Goal: Task Accomplishment & Management: Complete application form

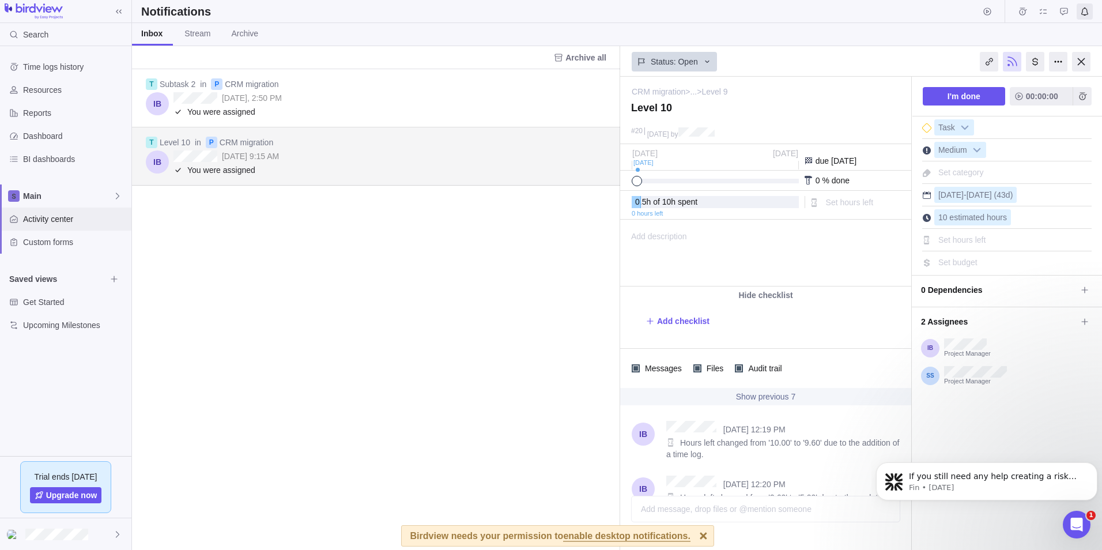
click at [62, 220] on span "Activity center" at bounding box center [75, 219] width 104 height 12
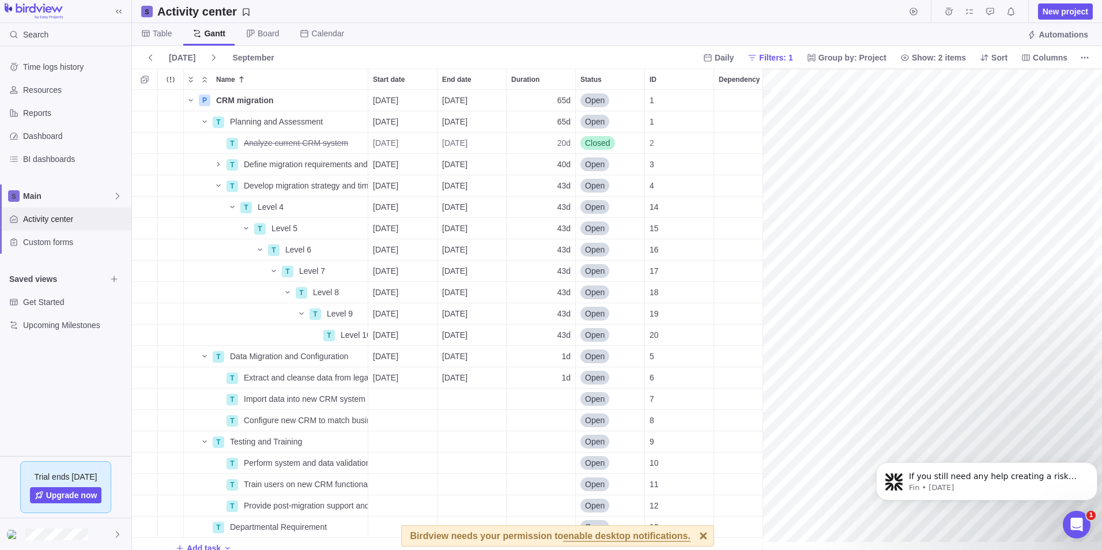
scroll to position [0, 1578]
click at [1056, 60] on span "Columns" at bounding box center [1050, 58] width 35 height 12
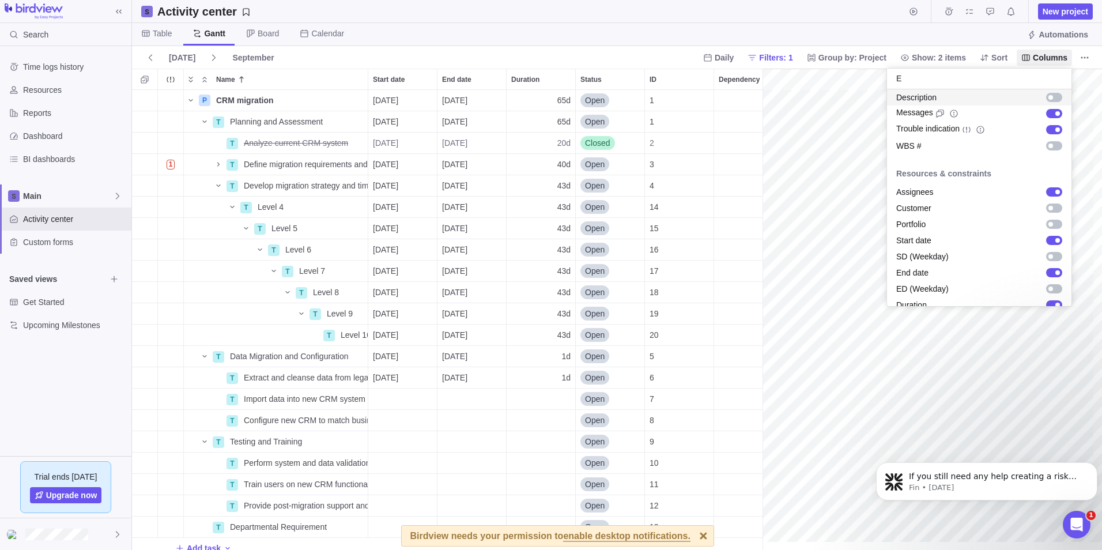
scroll to position [25, 0]
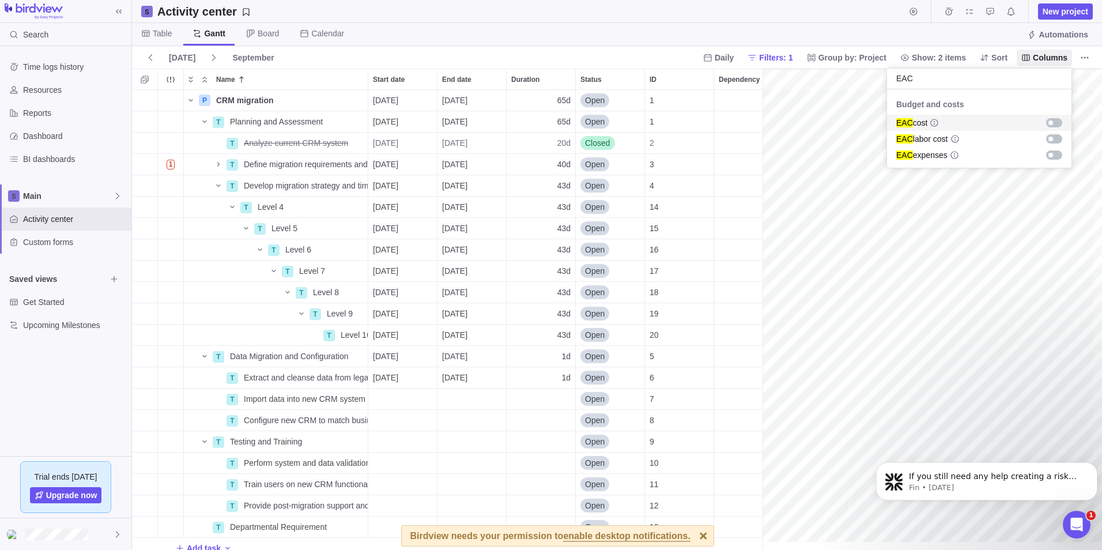
type input "EAC"
click at [926, 36] on body "Search Time logs history Resources Reports Dashboard BI dashboards Main Activit…" at bounding box center [551, 275] width 1102 height 550
click at [154, 33] on span "Table" at bounding box center [162, 34] width 19 height 12
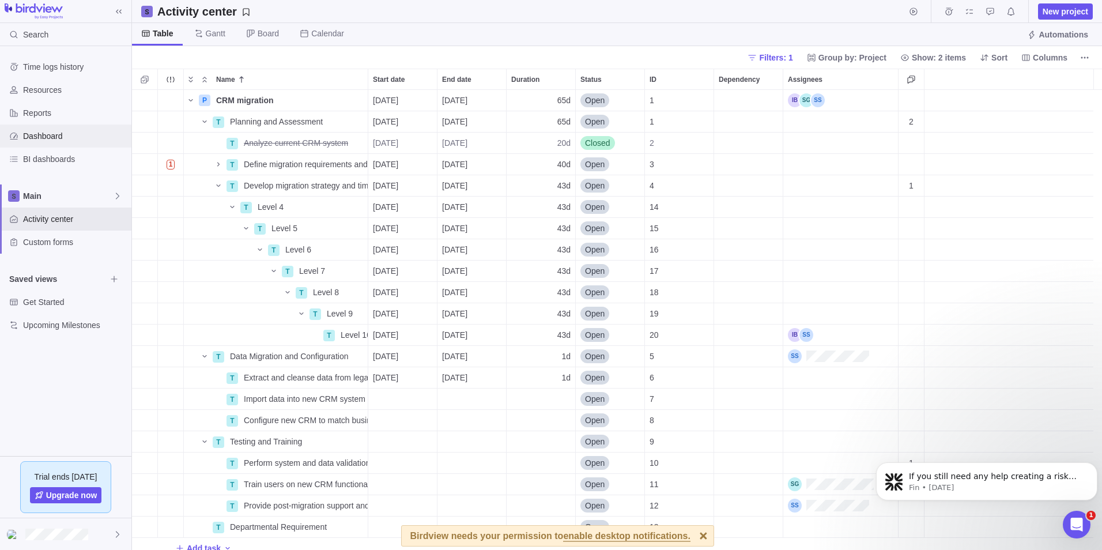
click at [58, 135] on span "Dashboard" at bounding box center [75, 136] width 104 height 12
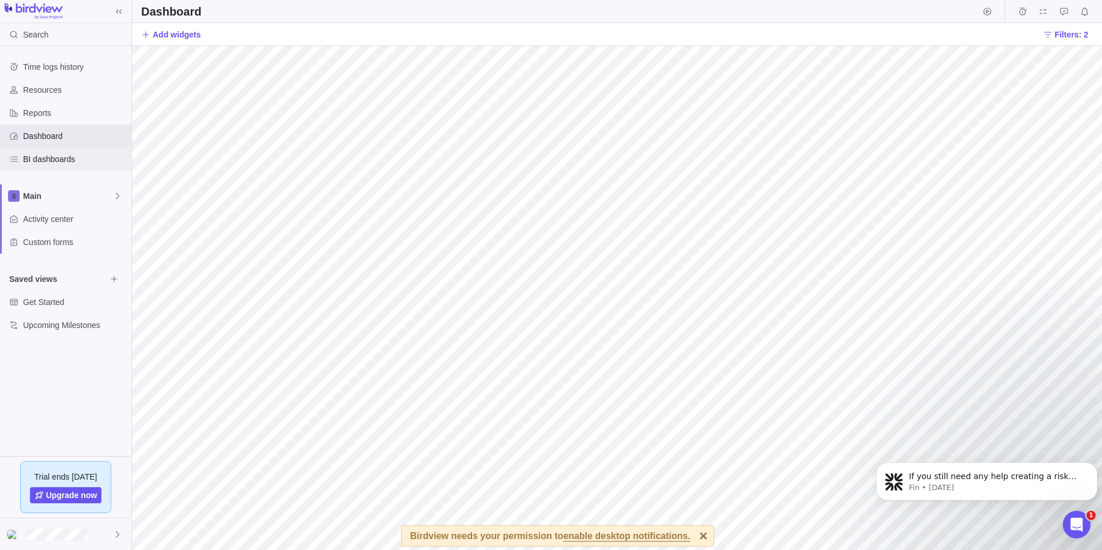
click at [55, 157] on span "BI dashboards" at bounding box center [75, 159] width 104 height 12
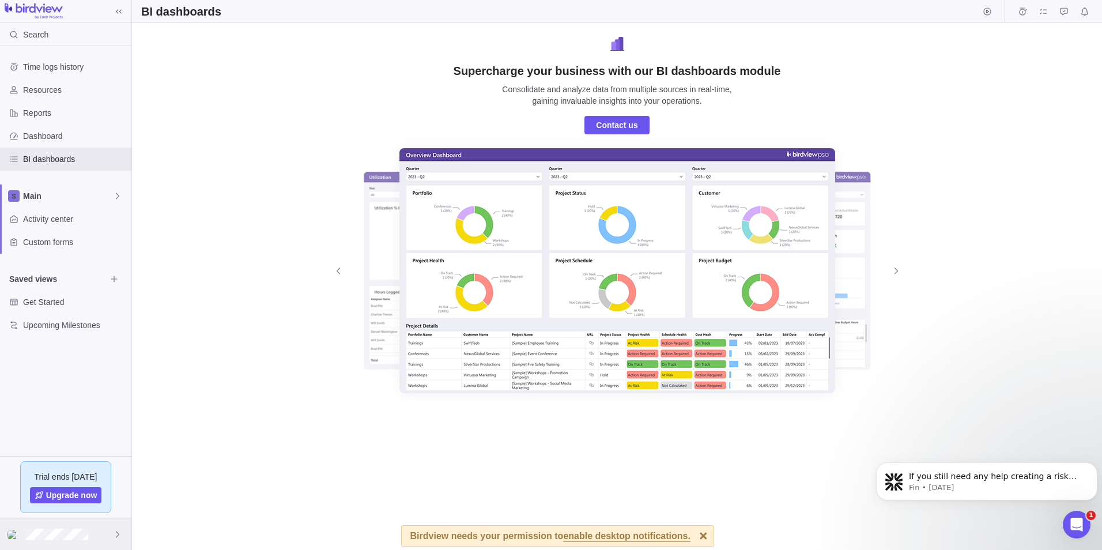
click at [100, 533] on div at bounding box center [65, 534] width 131 height 32
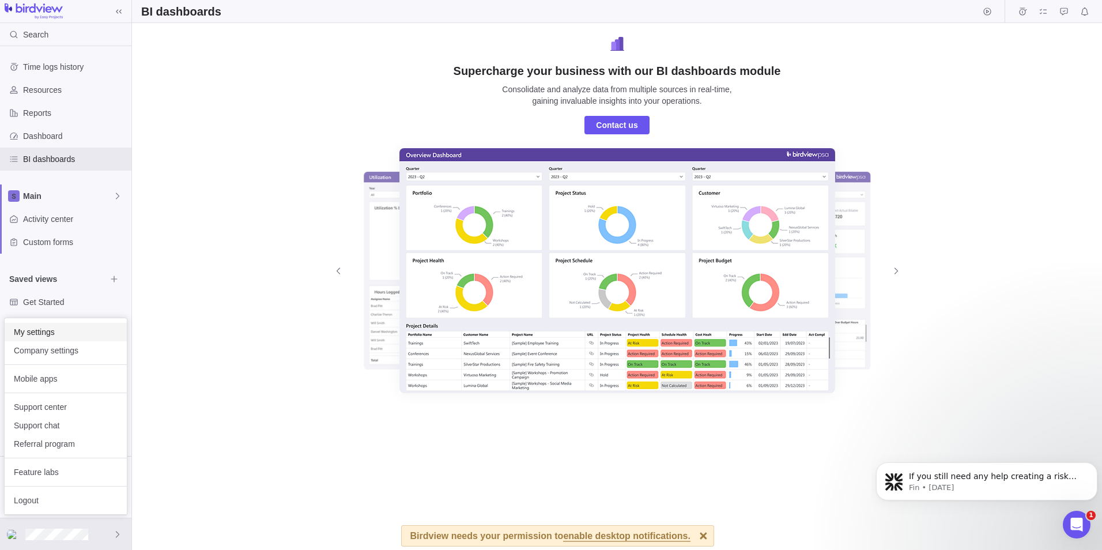
click at [47, 330] on span "My settings" at bounding box center [66, 332] width 104 height 12
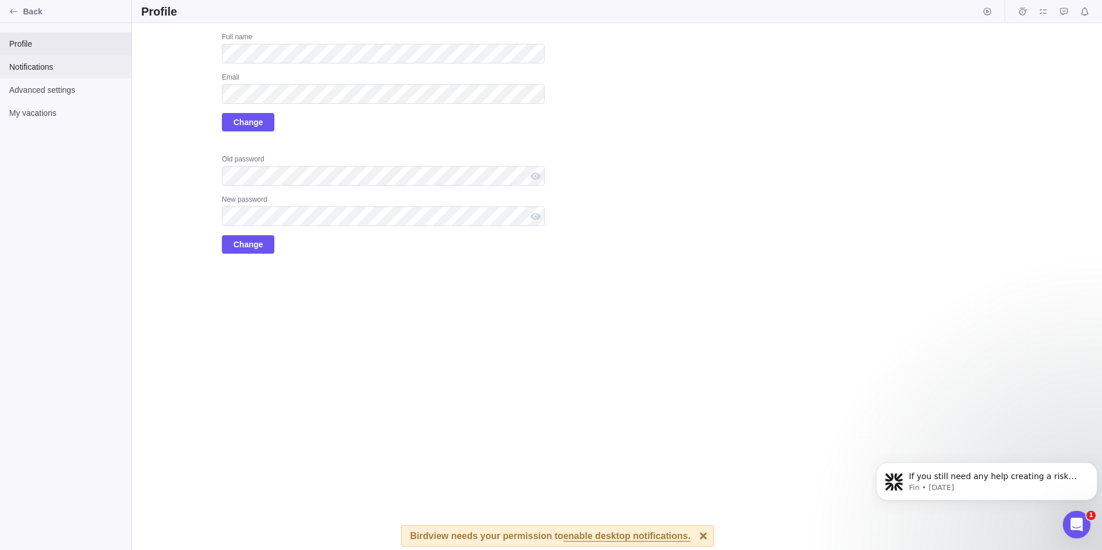
click at [48, 71] on span "Notifications" at bounding box center [65, 67] width 113 height 12
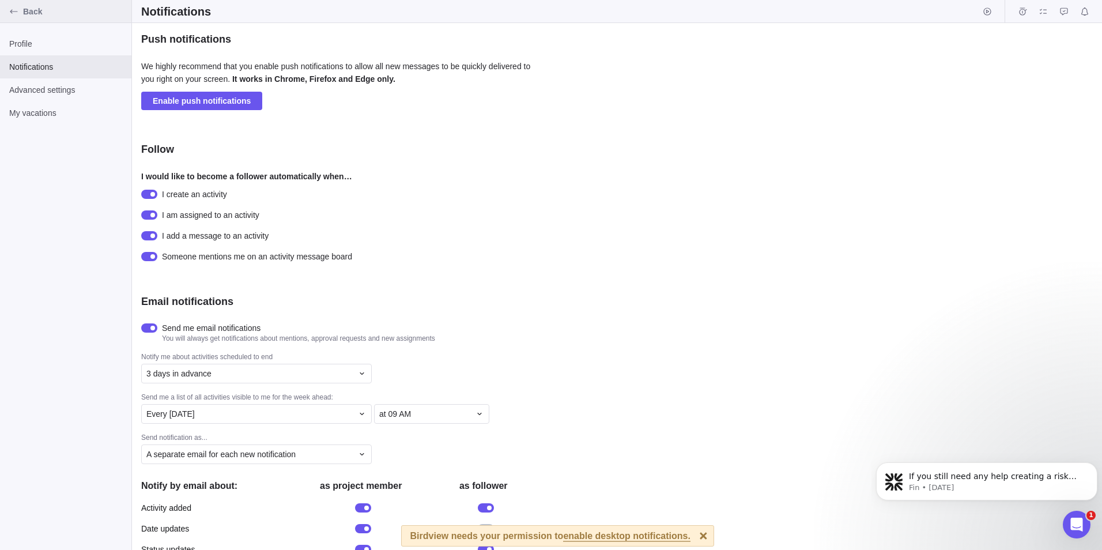
click at [15, 13] on icon "Back" at bounding box center [13, 11] width 9 height 9
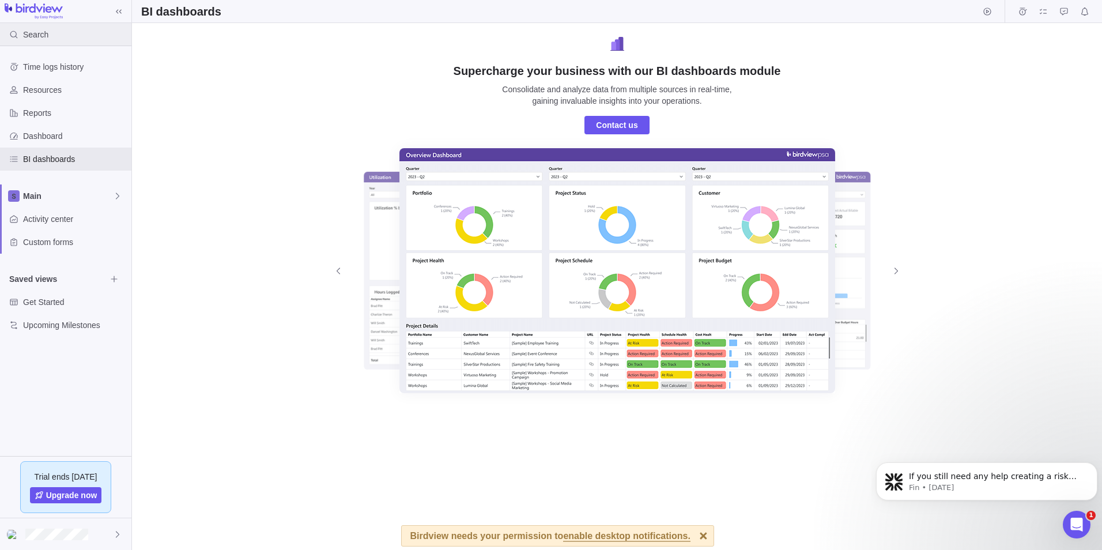
click at [47, 36] on div "Search" at bounding box center [26, 34] width 53 height 23
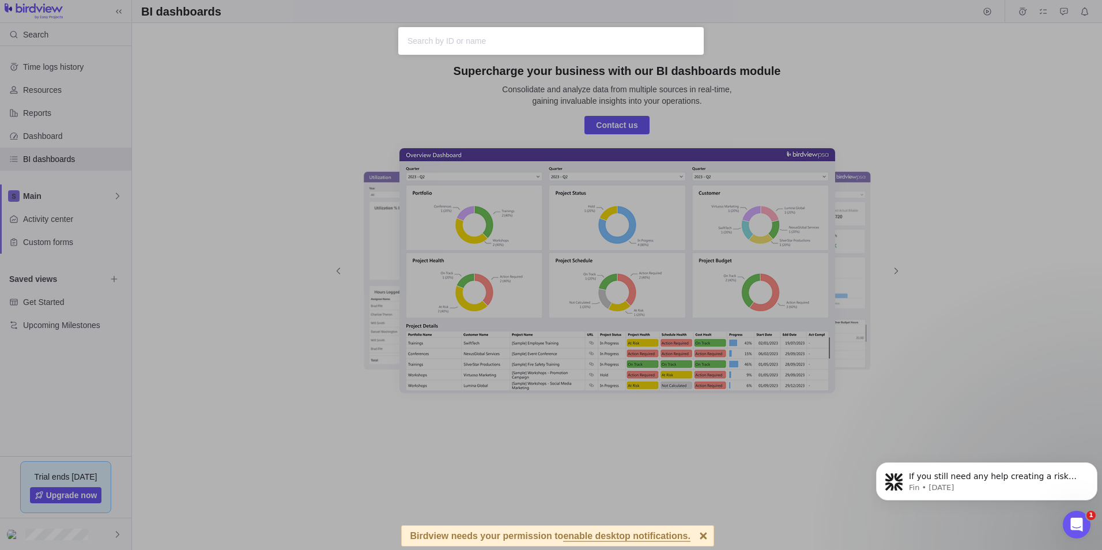
click at [44, 67] on div "Sorry, nothing was found" at bounding box center [551, 275] width 1102 height 550
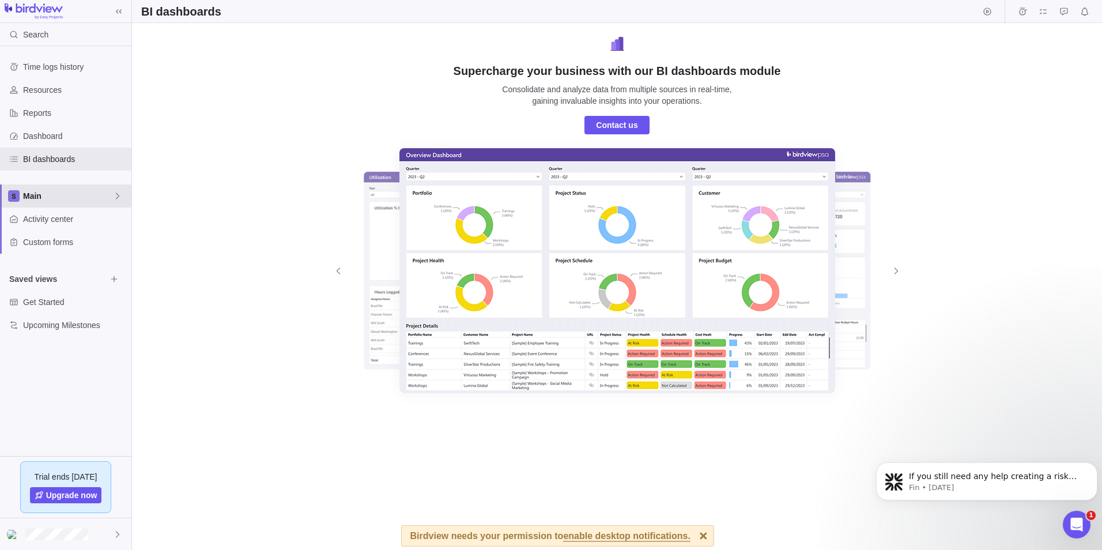
click at [54, 190] on span "Main" at bounding box center [68, 196] width 90 height 12
click at [262, 192] on body "Search Time logs history Resources Reports Dashboard BI dashboards Main Activit…" at bounding box center [551, 275] width 1102 height 550
click at [55, 195] on span "Main" at bounding box center [68, 196] width 90 height 12
click at [191, 192] on body "Search Time logs history Resources Reports Dashboard BI dashboards Main Activit…" at bounding box center [551, 275] width 1102 height 550
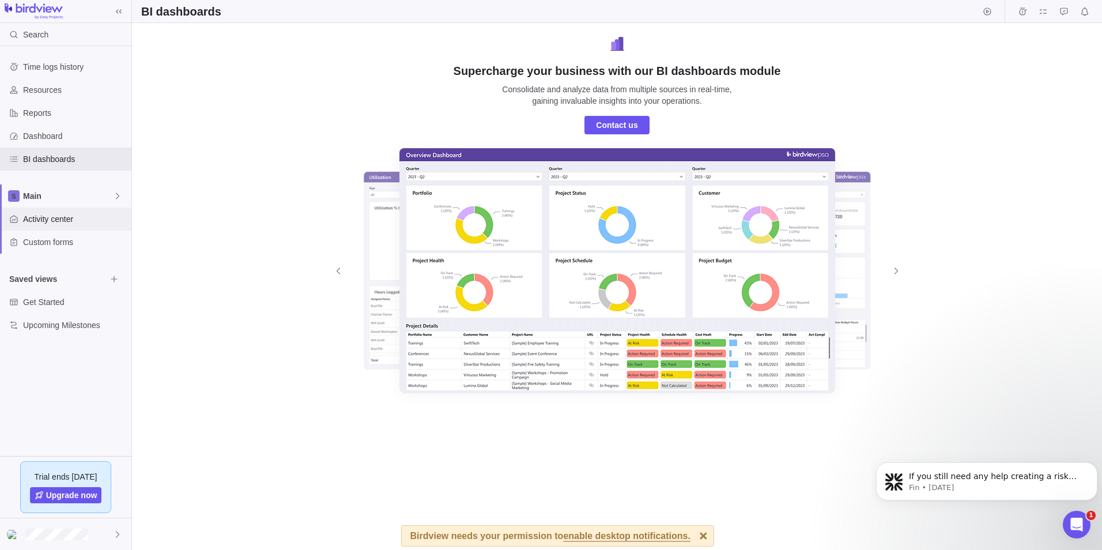
click at [56, 223] on span "Activity center" at bounding box center [75, 219] width 104 height 12
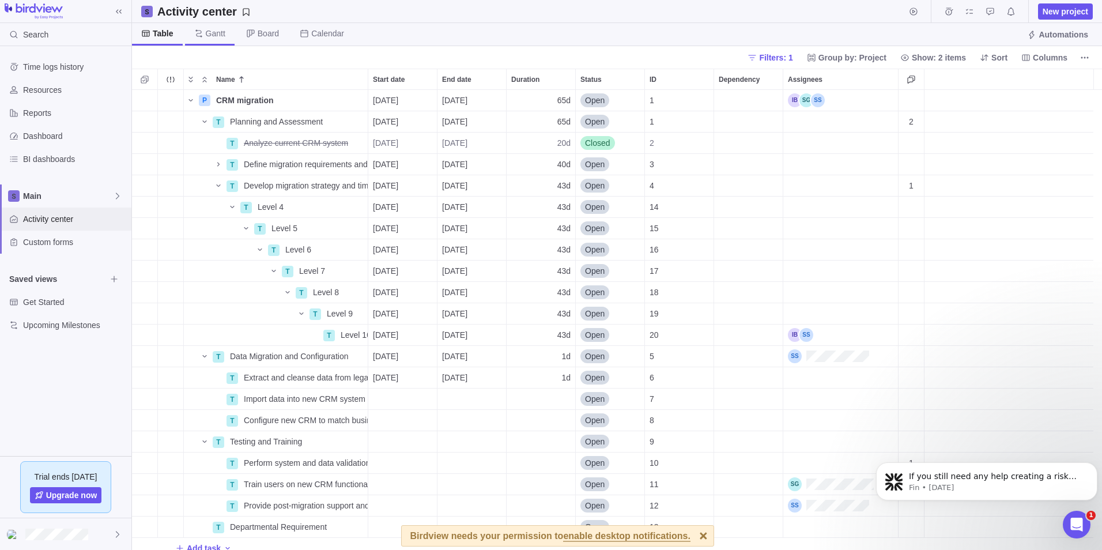
scroll to position [451, 961]
click at [248, 36] on icon at bounding box center [250, 32] width 7 height 7
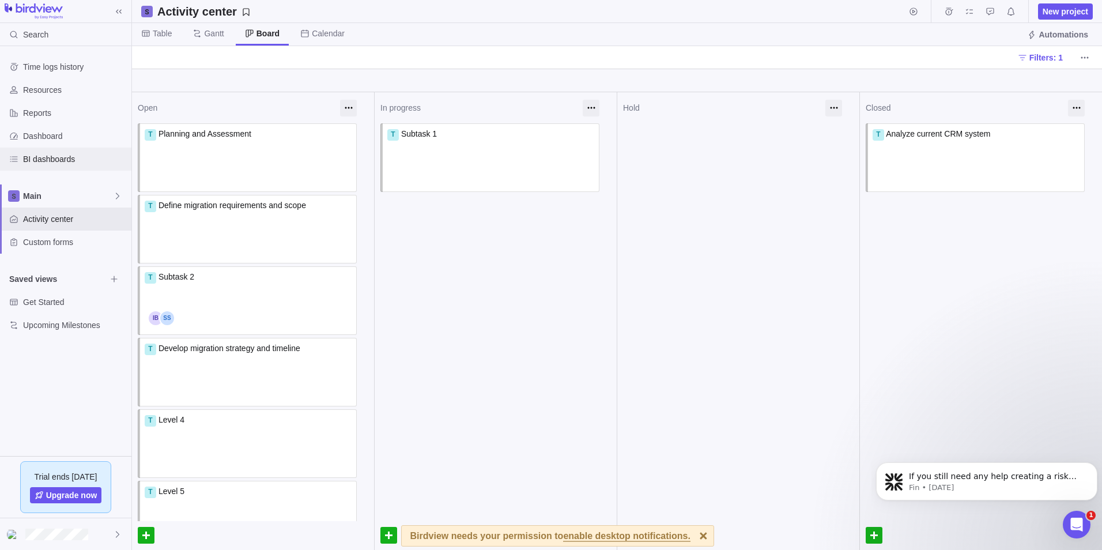
click at [62, 158] on span "BI dashboards" at bounding box center [75, 159] width 104 height 12
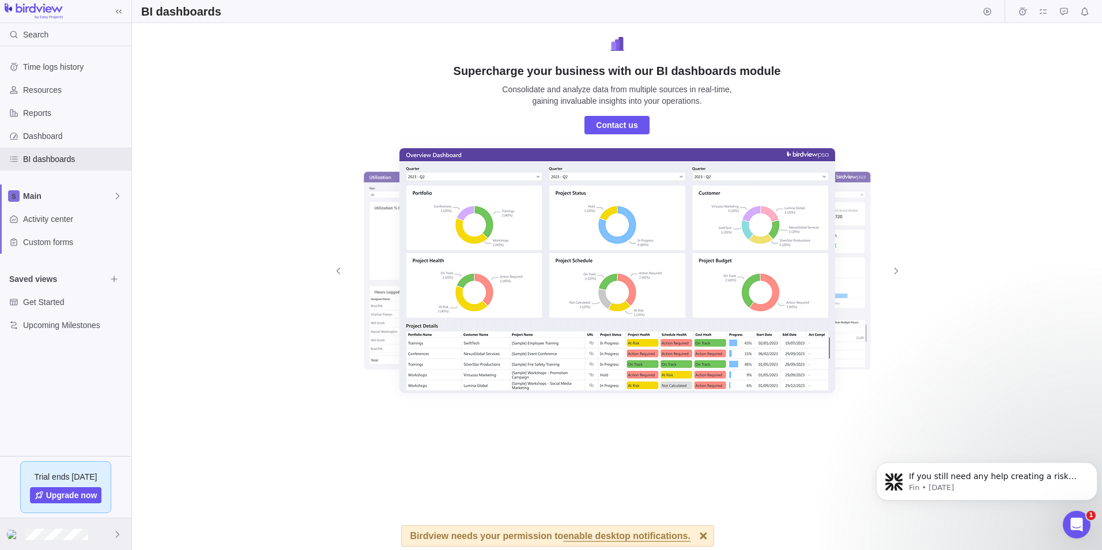
click at [98, 538] on div at bounding box center [65, 534] width 131 height 32
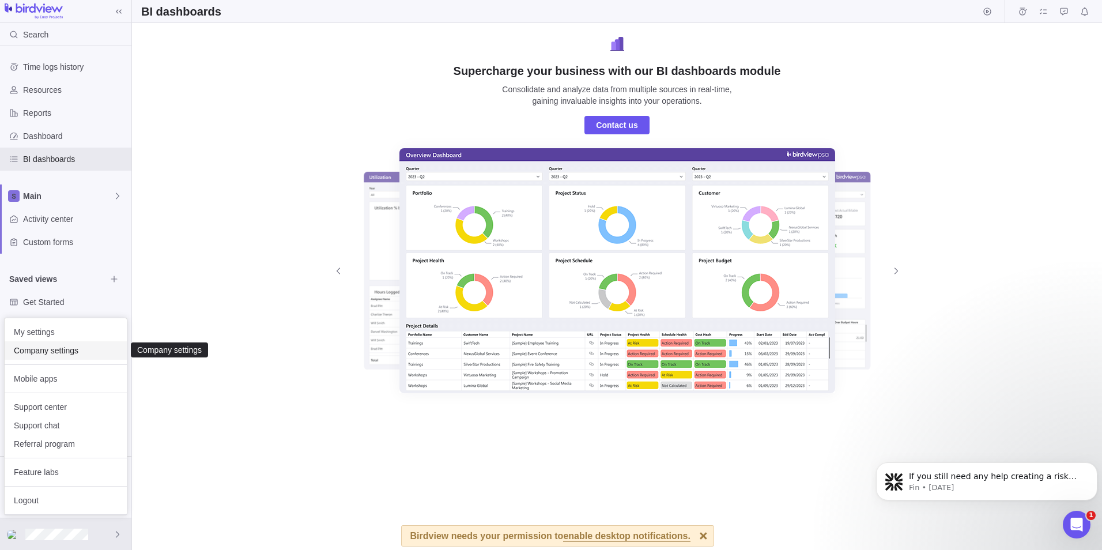
click at [60, 347] on span "Company settings" at bounding box center [66, 351] width 104 height 12
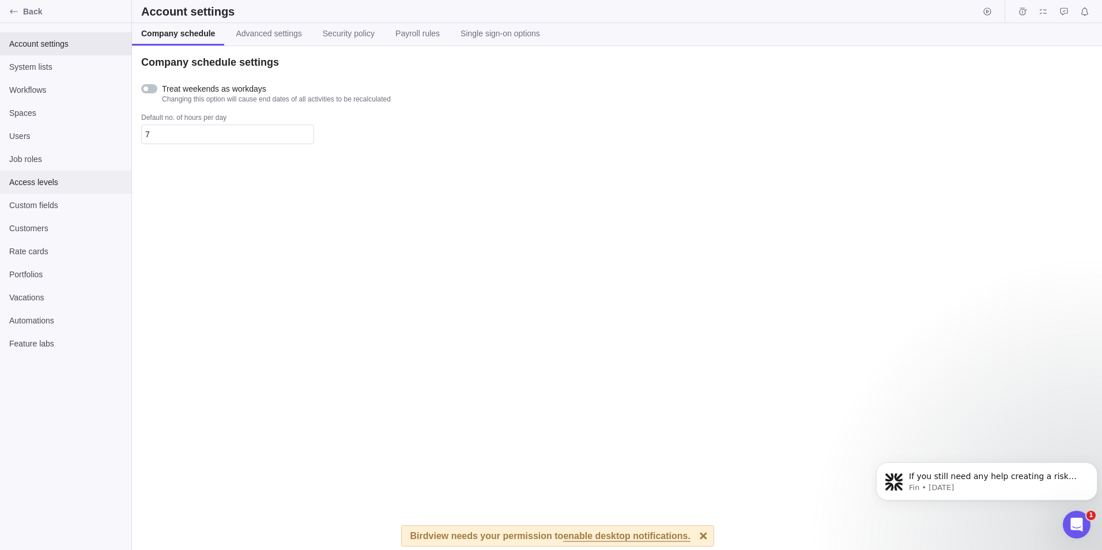
click at [42, 183] on span "Access levels" at bounding box center [65, 182] width 113 height 12
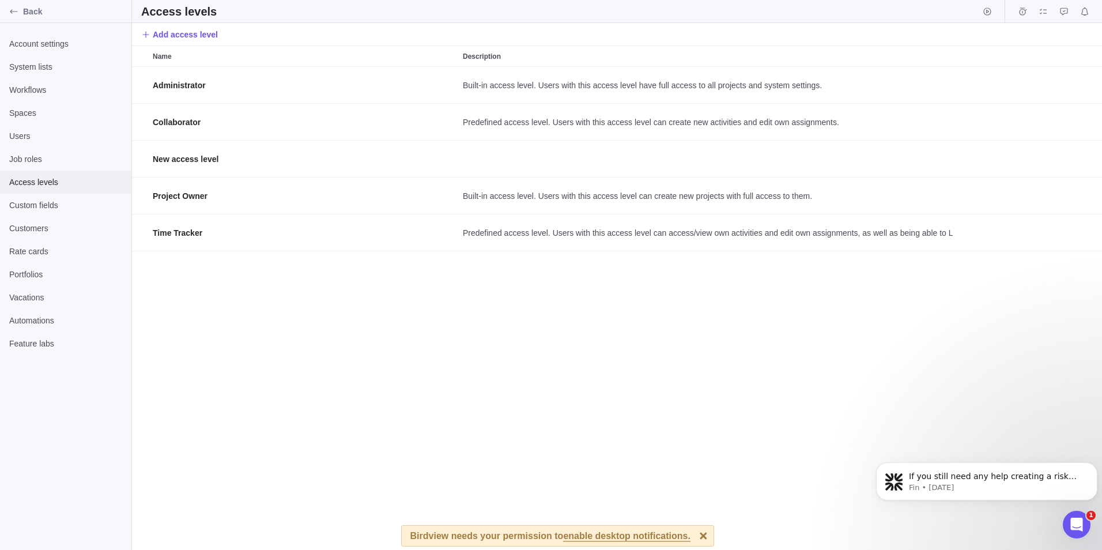
scroll to position [474, 961]
click at [31, 135] on span "Users" at bounding box center [65, 136] width 113 height 12
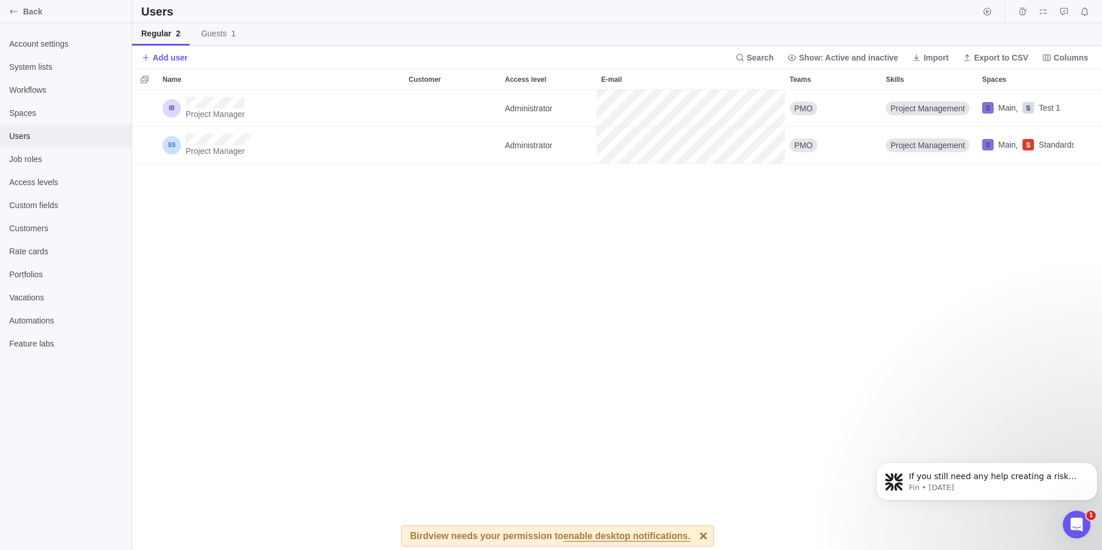
scroll to position [451, 961]
click at [216, 40] on link "Guests 1" at bounding box center [218, 34] width 53 height 22
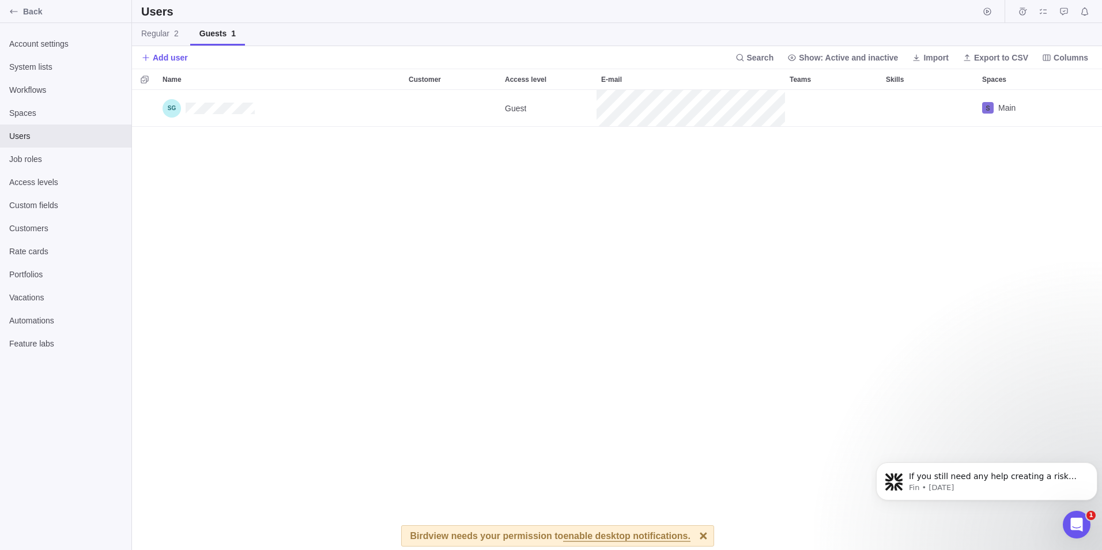
scroll to position [451, 961]
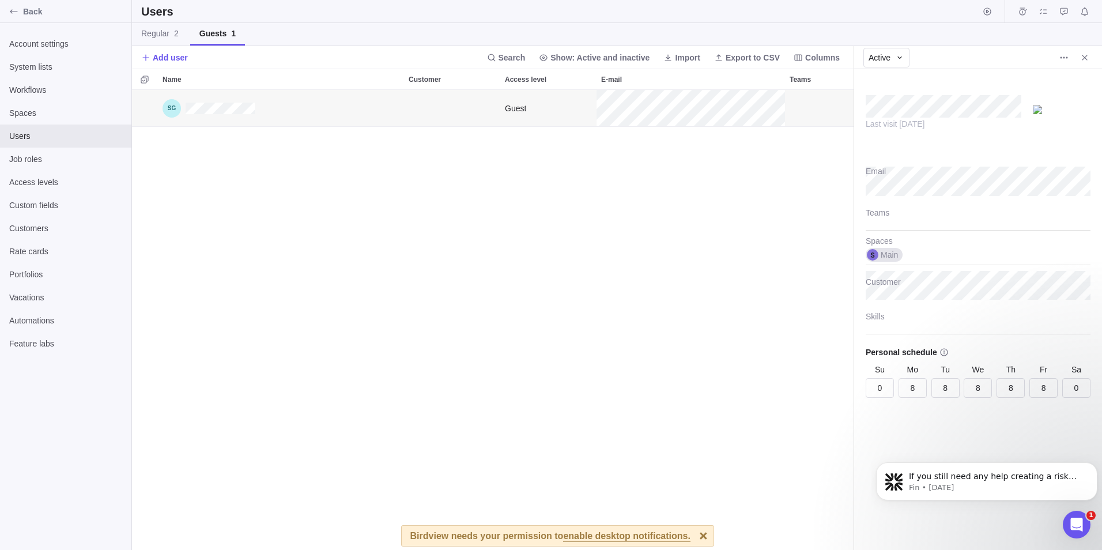
scroll to position [451, 713]
click at [1090, 58] on span "Close" at bounding box center [1084, 58] width 16 height 16
click at [149, 36] on span "Regular 2" at bounding box center [159, 34] width 37 height 12
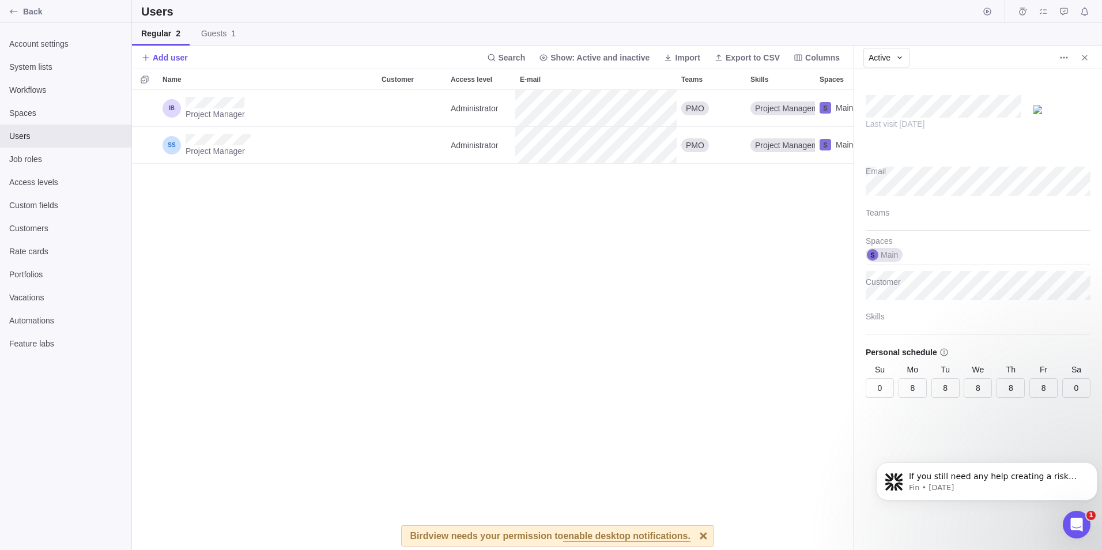
scroll to position [451, 713]
click at [157, 56] on span "Add user" at bounding box center [170, 58] width 35 height 12
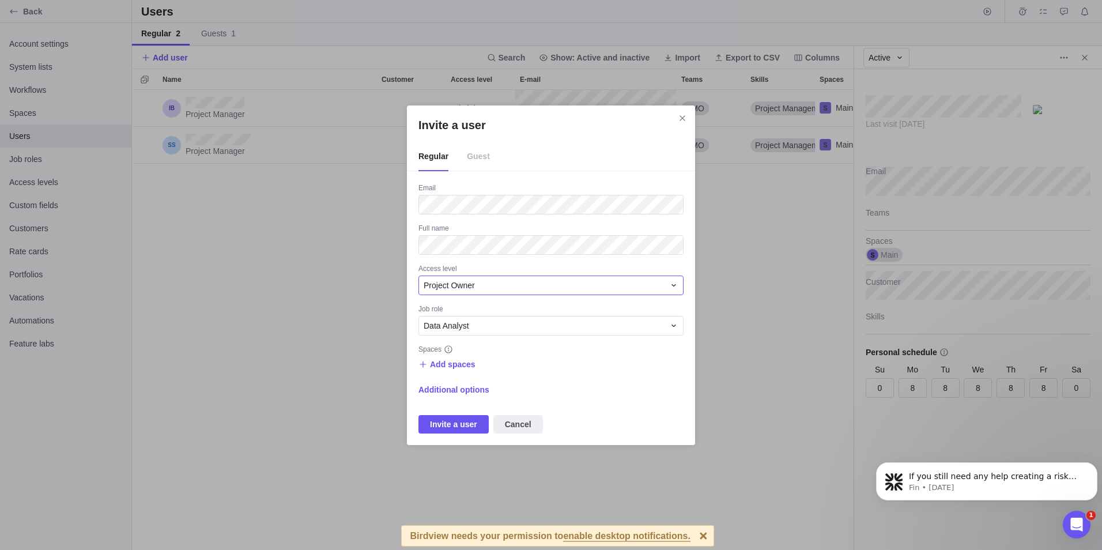
click at [488, 284] on div "Project Owner" at bounding box center [544, 285] width 241 height 12
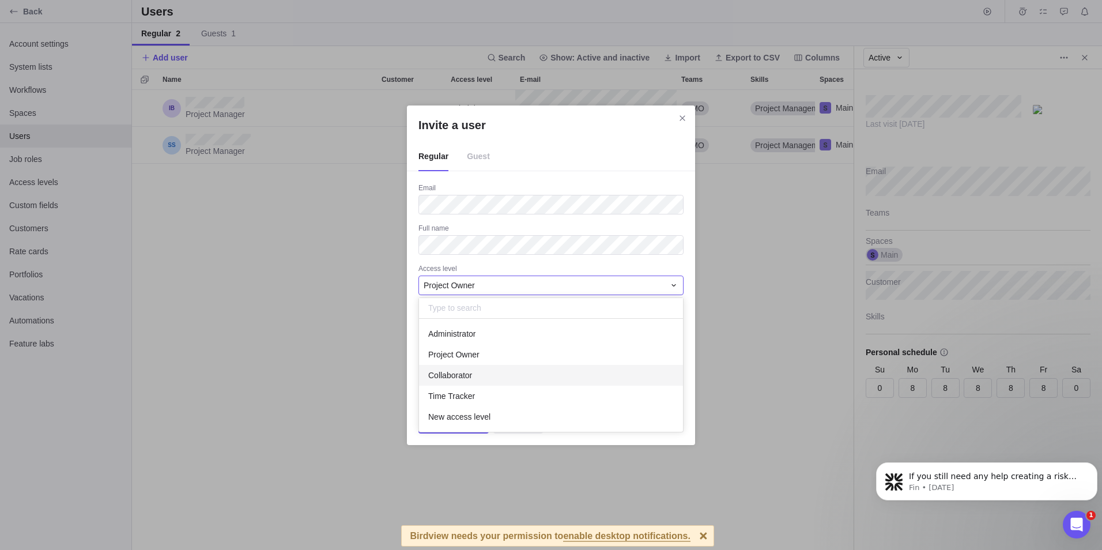
click at [463, 379] on span "Collaborator" at bounding box center [450, 375] width 44 height 12
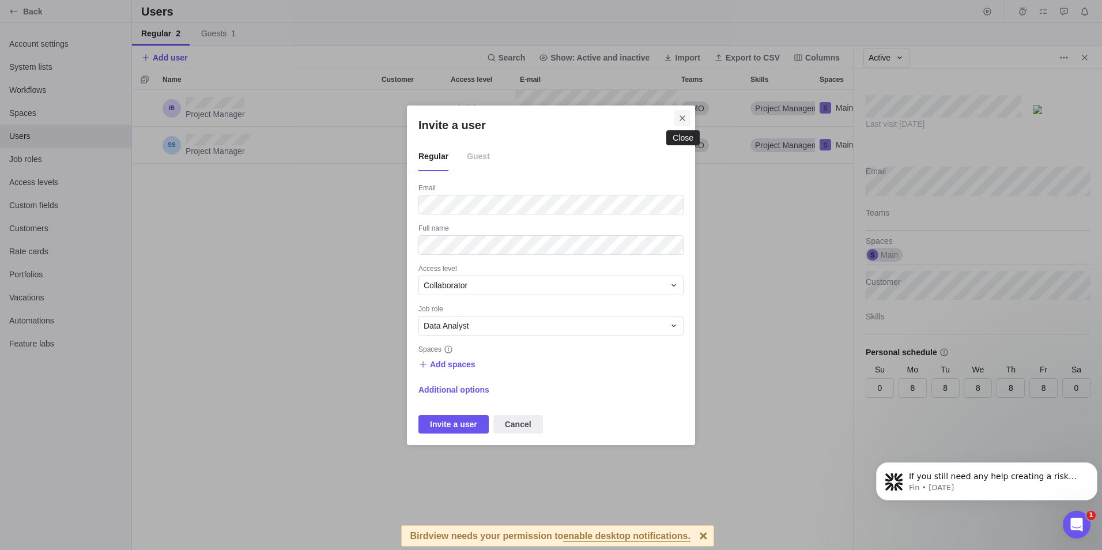
click at [675, 118] on span "Close" at bounding box center [682, 118] width 16 height 16
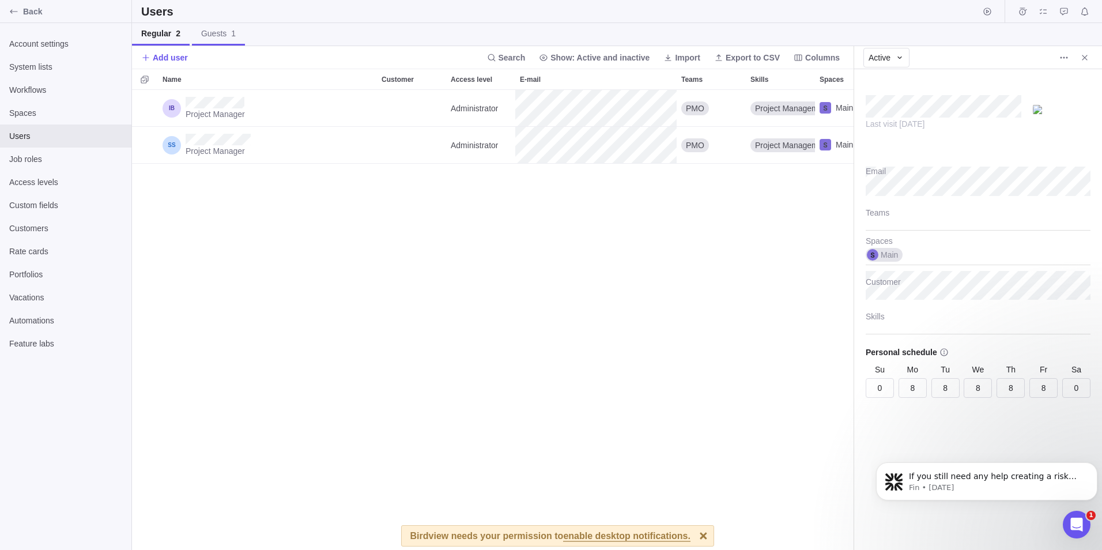
click at [222, 37] on span "Guests 1" at bounding box center [218, 34] width 35 height 12
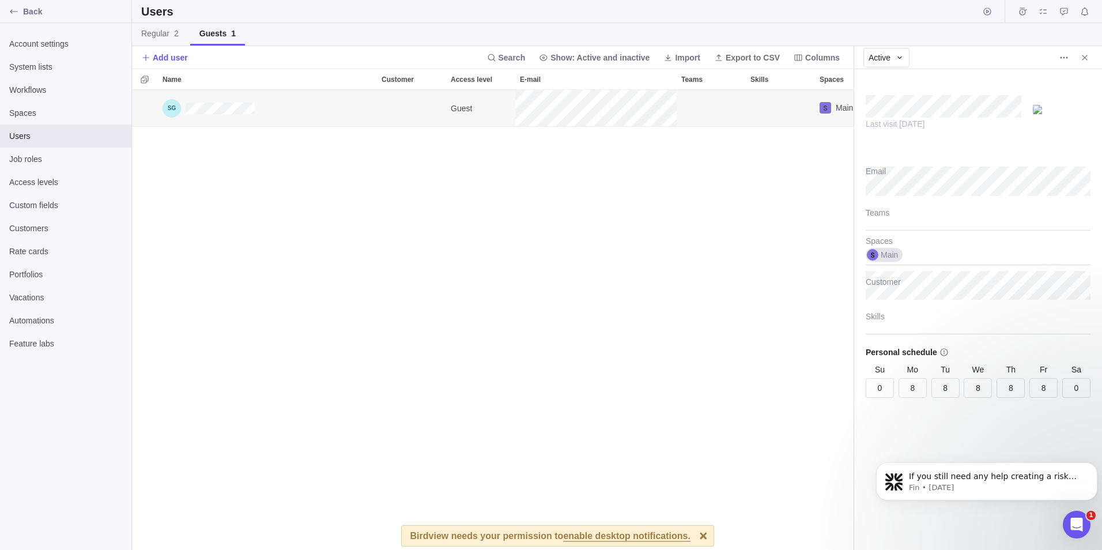
scroll to position [451, 713]
click at [1082, 59] on icon "Close" at bounding box center [1084, 57] width 9 height 9
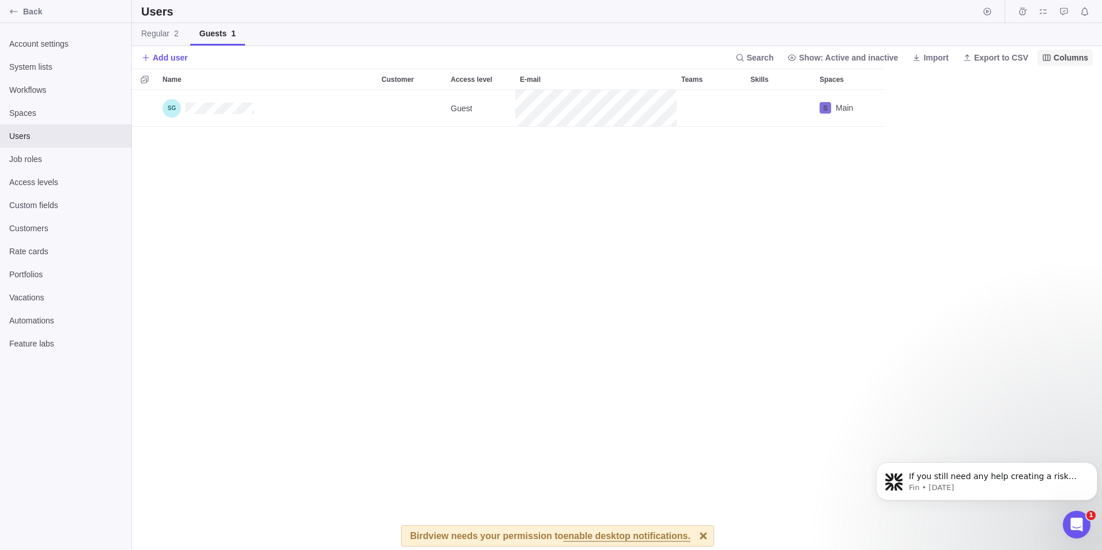
scroll to position [451, 961]
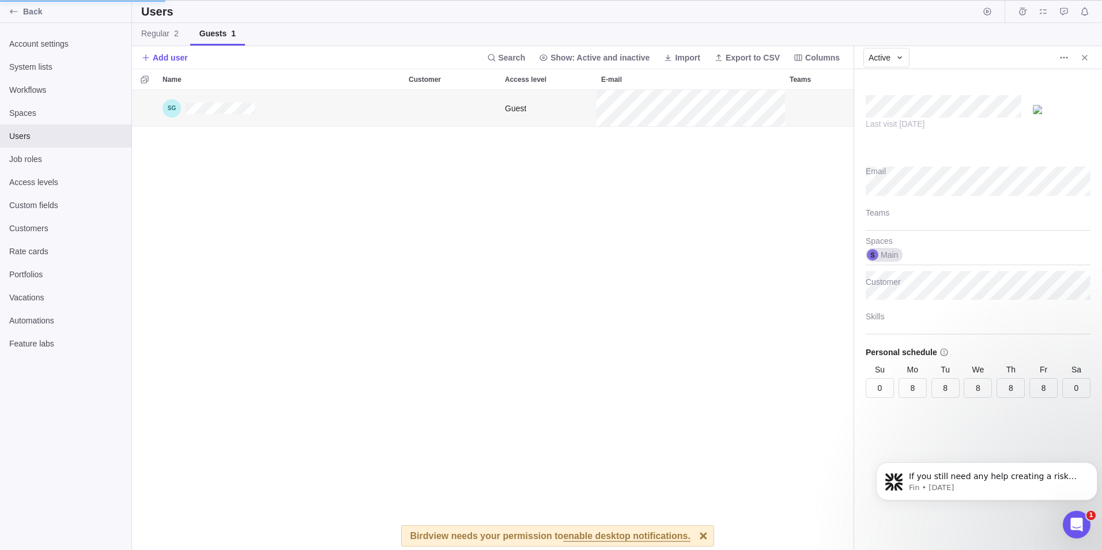
scroll to position [451, 713]
click at [878, 210] on div at bounding box center [978, 216] width 225 height 29
click at [813, 229] on body "Back Account settings System lists Workflows Spaces Users Job roles Access leve…" at bounding box center [551, 275] width 1102 height 550
click at [881, 254] on span "Main" at bounding box center [889, 255] width 17 height 12
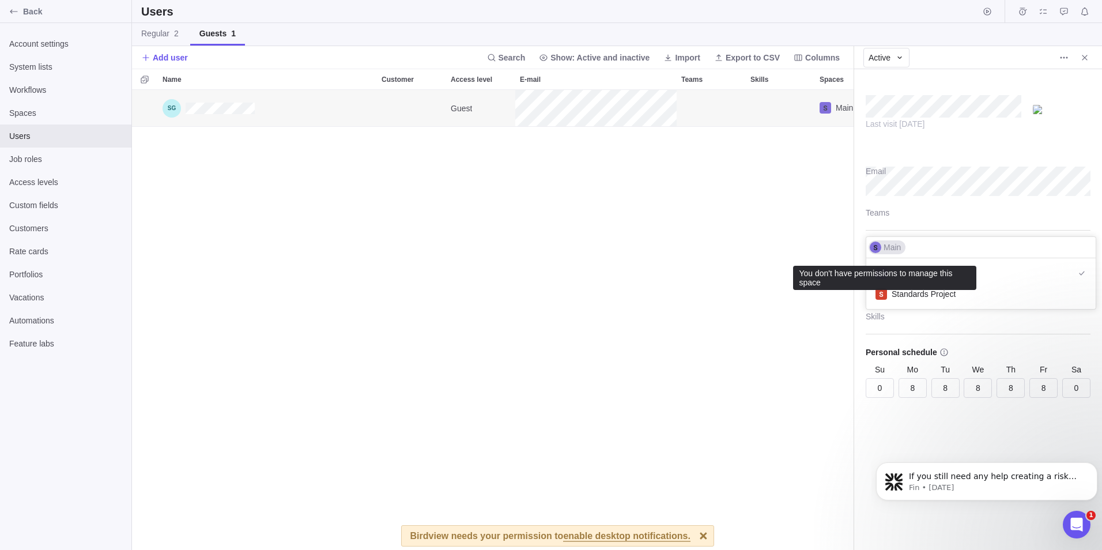
scroll to position [42, 221]
click at [879, 248] on div at bounding box center [876, 247] width 12 height 12
click at [795, 257] on body "Back Account settings System lists Workflows Spaces Users Job roles Access leve…" at bounding box center [551, 275] width 1102 height 550
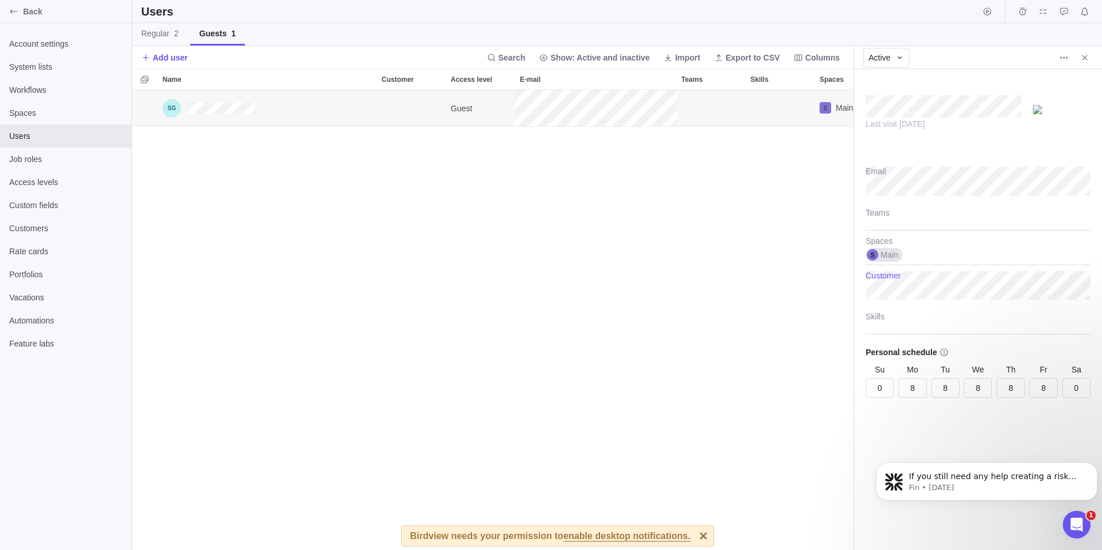
click at [845, 293] on body "Back Account settings System lists Workflows Spaces Users Job roles Access leve…" at bounding box center [551, 275] width 1102 height 550
click at [898, 57] on icon at bounding box center [900, 57] width 4 height 2
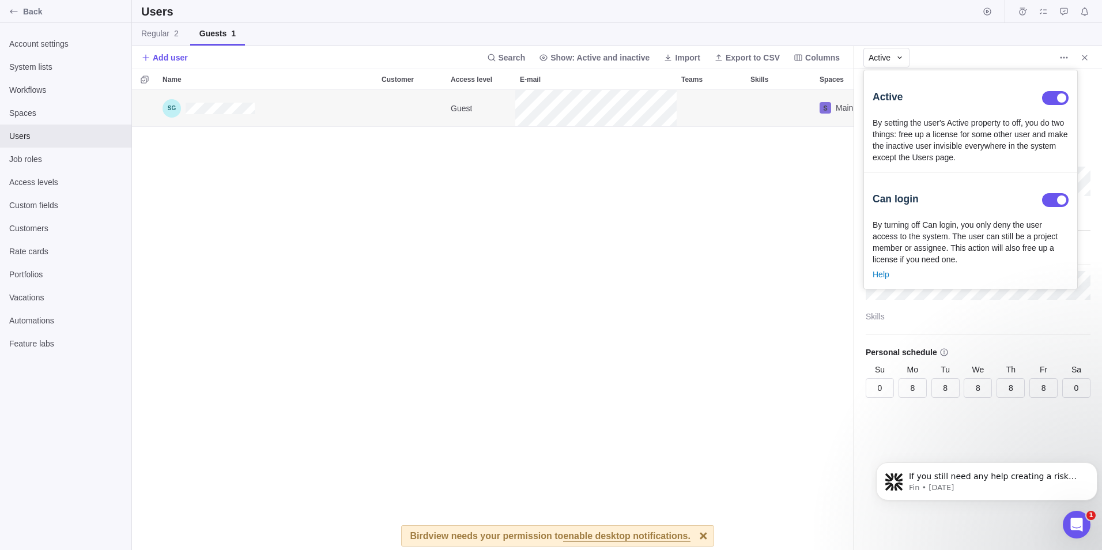
click at [804, 243] on body "Back Account settings System lists Workflows Spaces Users Job roles Access leve…" at bounding box center [551, 275] width 1102 height 550
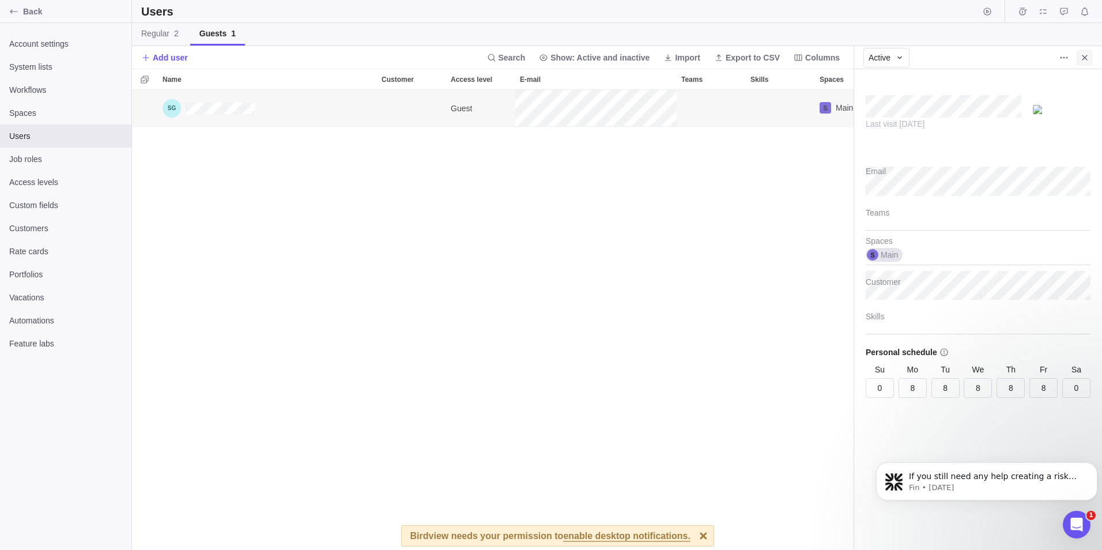
click at [1083, 57] on icon "Close" at bounding box center [1084, 57] width 9 height 9
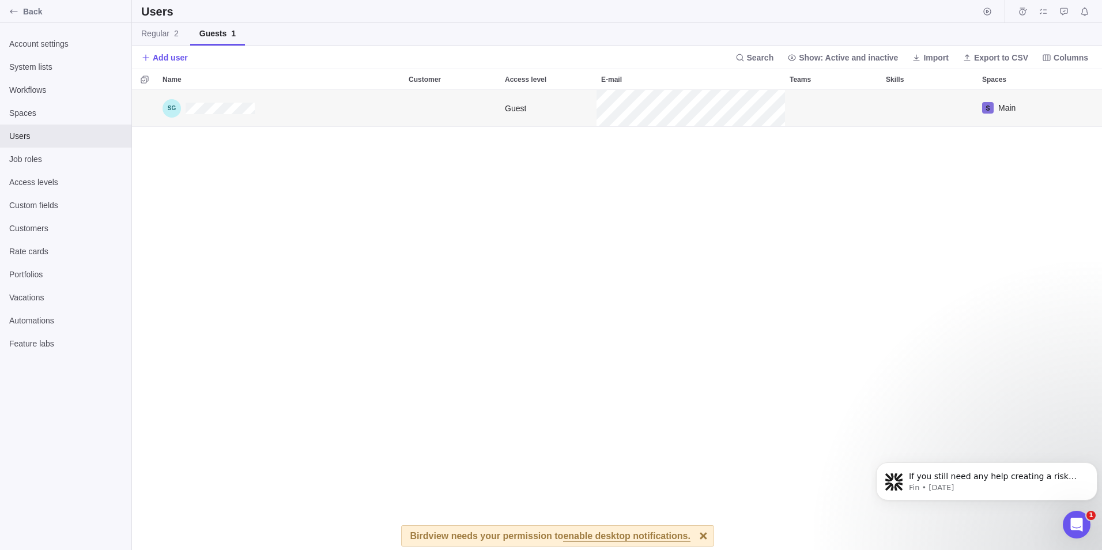
scroll to position [451, 713]
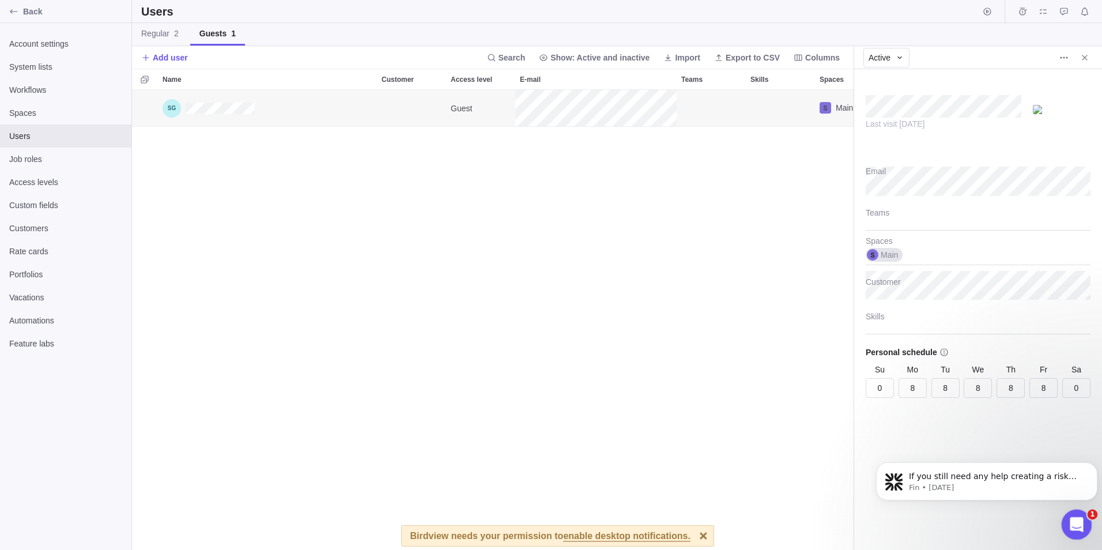
type textarea "x"
click at [1069, 535] on div "Open Intercom Messenger" at bounding box center [1075, 523] width 38 height 38
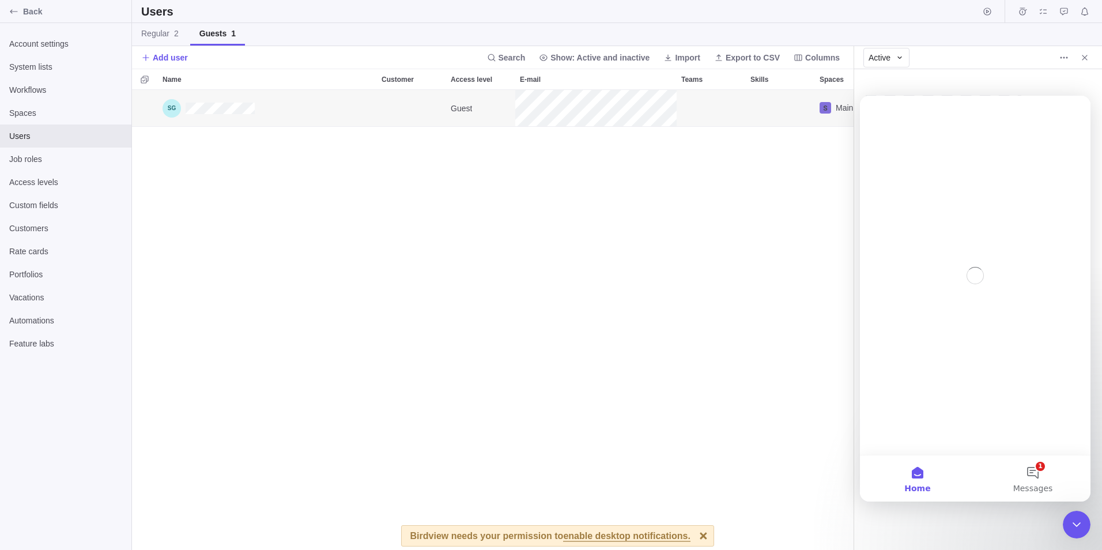
scroll to position [0, 0]
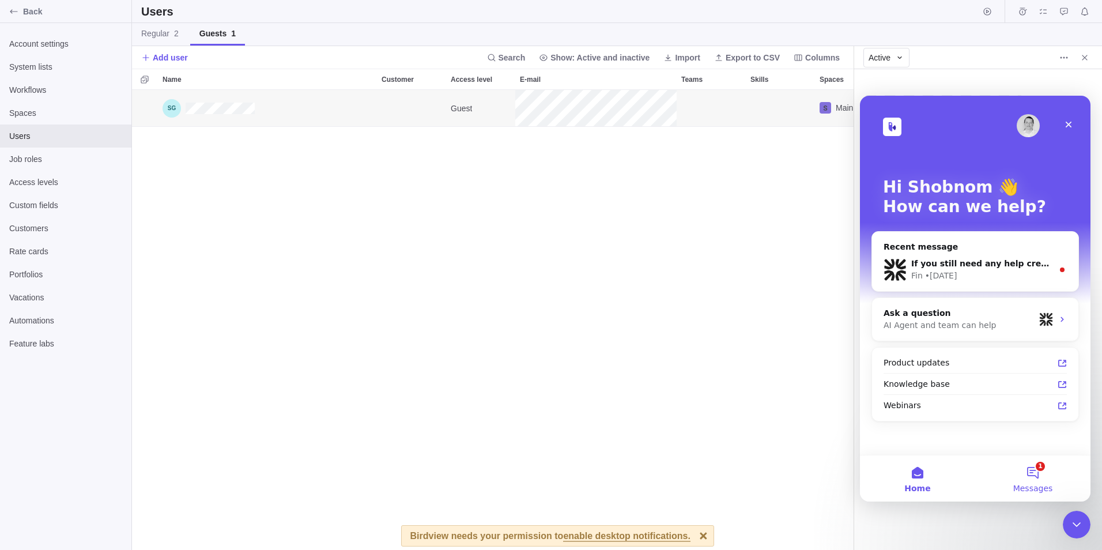
click at [1033, 472] on button "1 Messages" at bounding box center [1032, 478] width 115 height 46
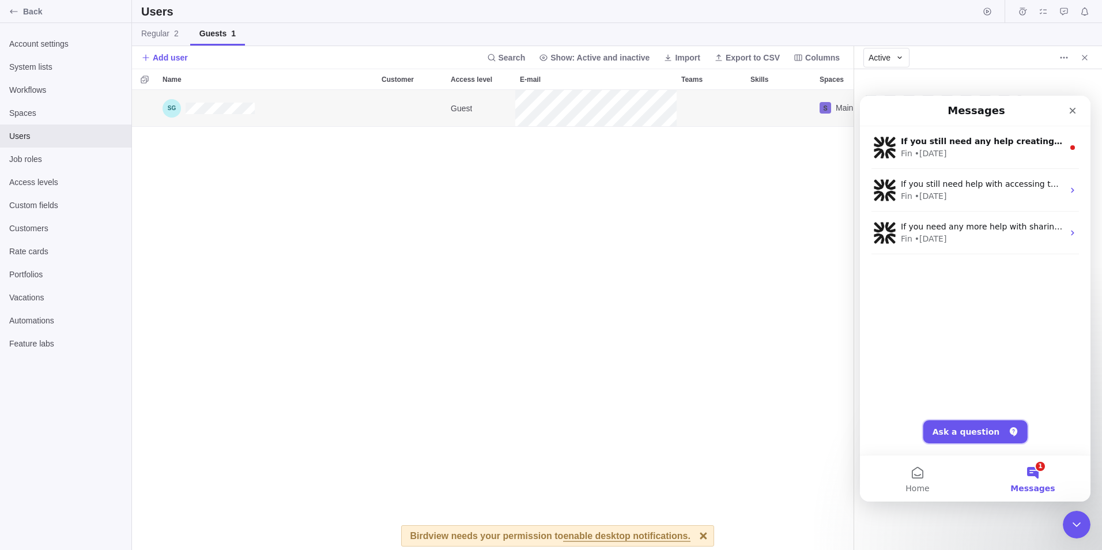
click at [943, 439] on button "Ask a question" at bounding box center [975, 431] width 104 height 23
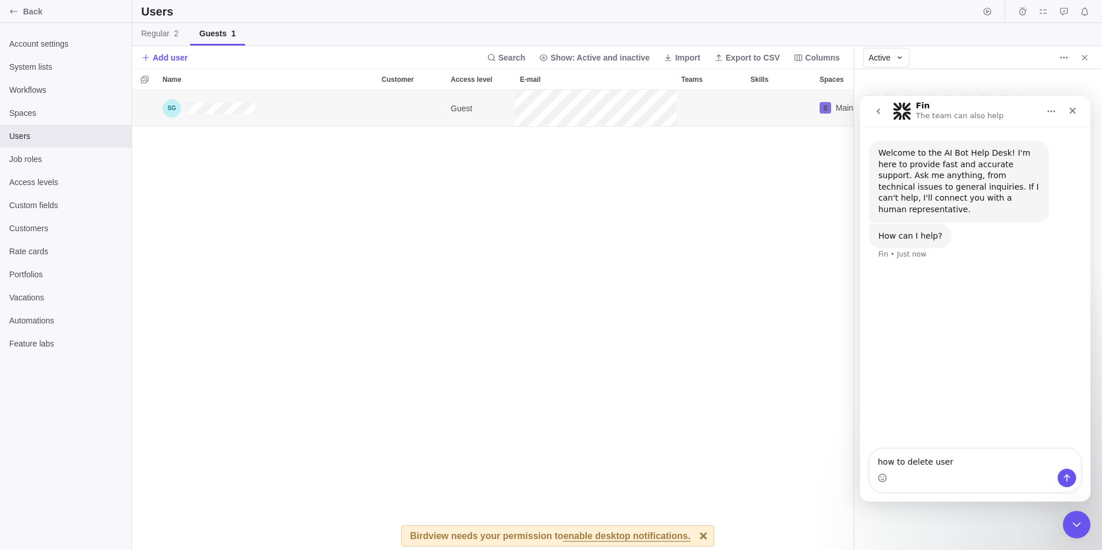
type textarea "how to delete user?"
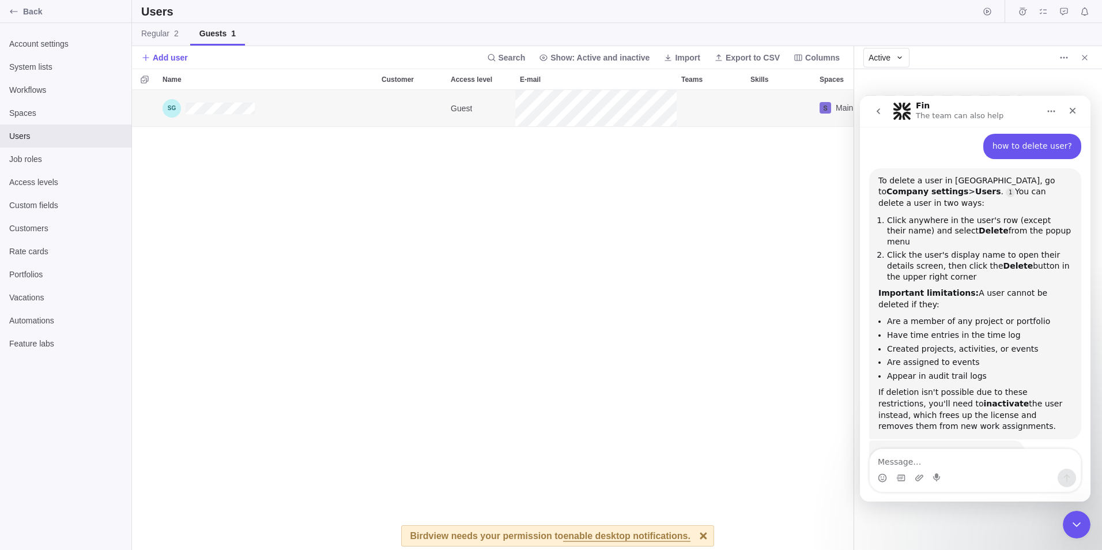
scroll to position [142, 0]
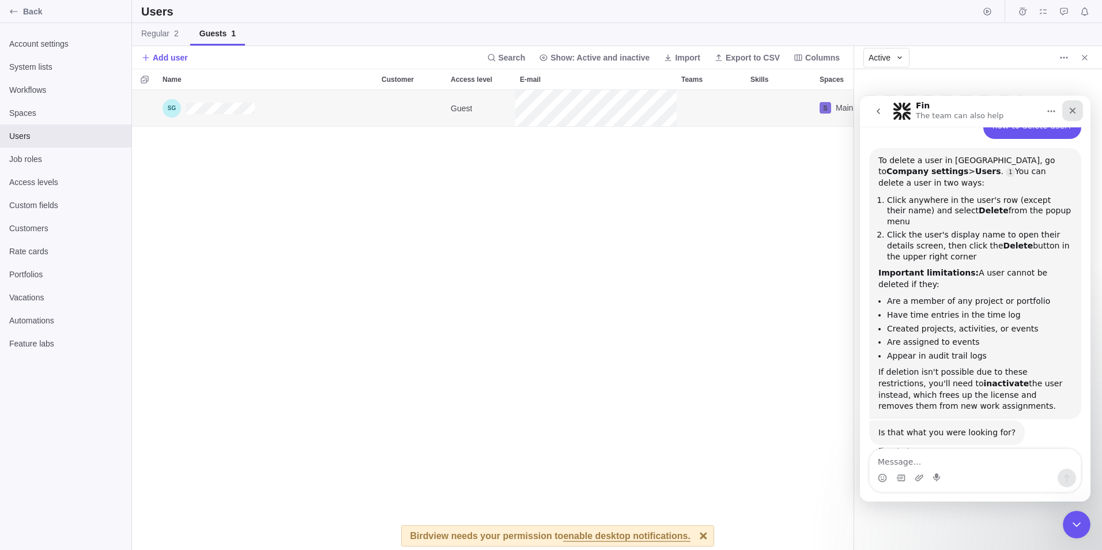
click at [1073, 108] on icon "Close" at bounding box center [1072, 110] width 9 height 9
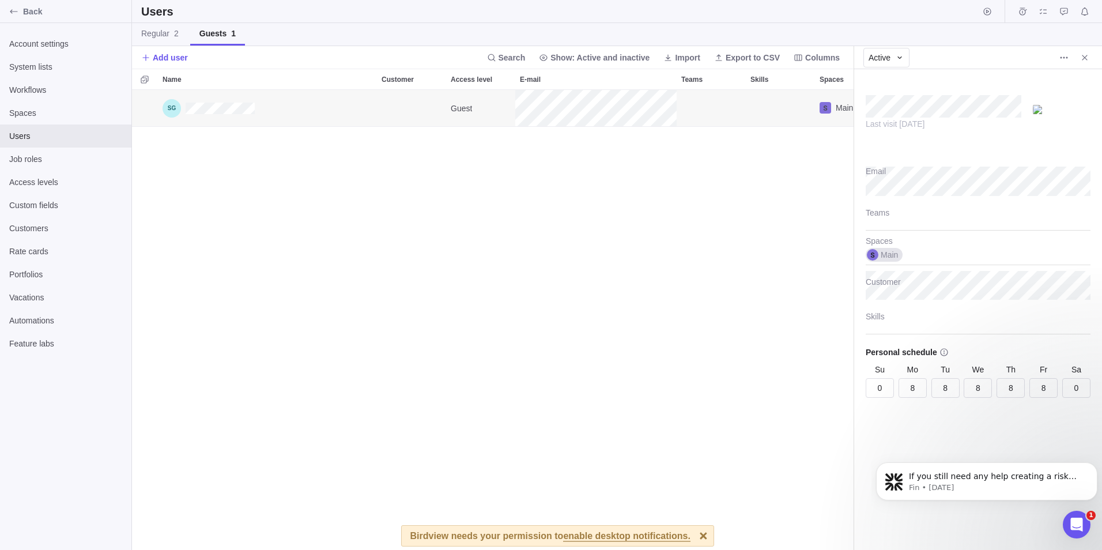
scroll to position [0, 0]
click at [1063, 112] on img at bounding box center [1062, 109] width 58 height 9
click at [1062, 114] on img at bounding box center [1062, 109] width 58 height 9
click at [1059, 114] on img at bounding box center [1062, 109] width 58 height 9
click at [1062, 58] on icon "More actions" at bounding box center [1061, 57] width 2 height 2
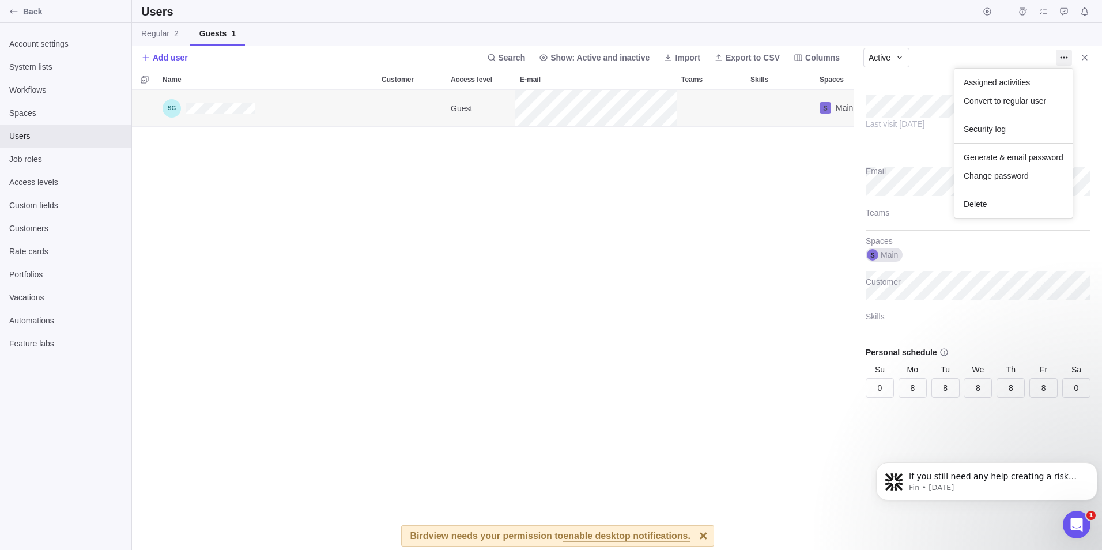
click at [664, 226] on body "Back Account settings System lists Workflows Spaces Users Job roles Access leve…" at bounding box center [551, 275] width 1102 height 550
click at [1084, 63] on span "Close" at bounding box center [1084, 58] width 16 height 16
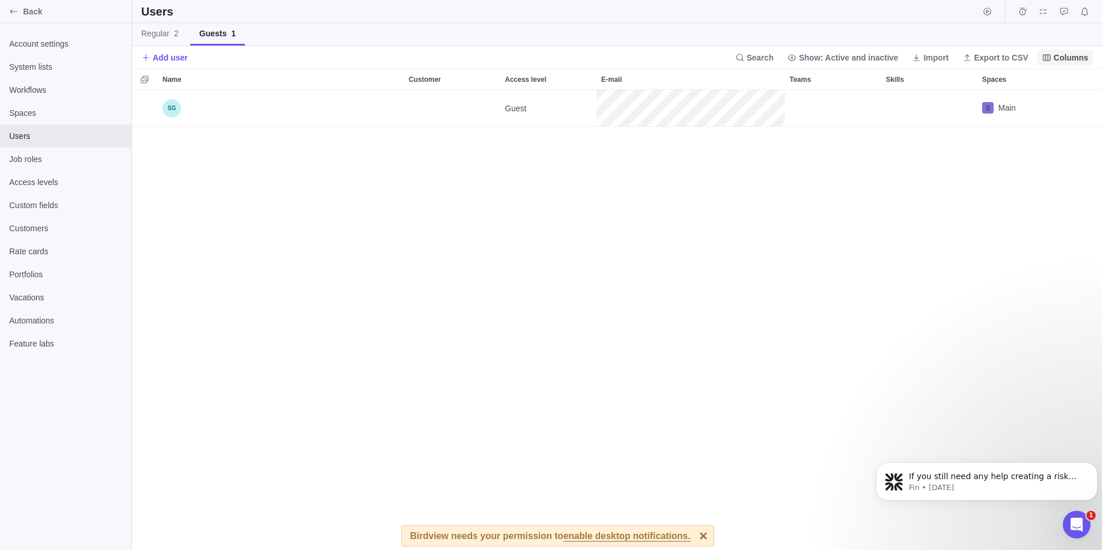
scroll to position [451, 961]
click at [20, 12] on div "Back" at bounding box center [14, 11] width 18 height 18
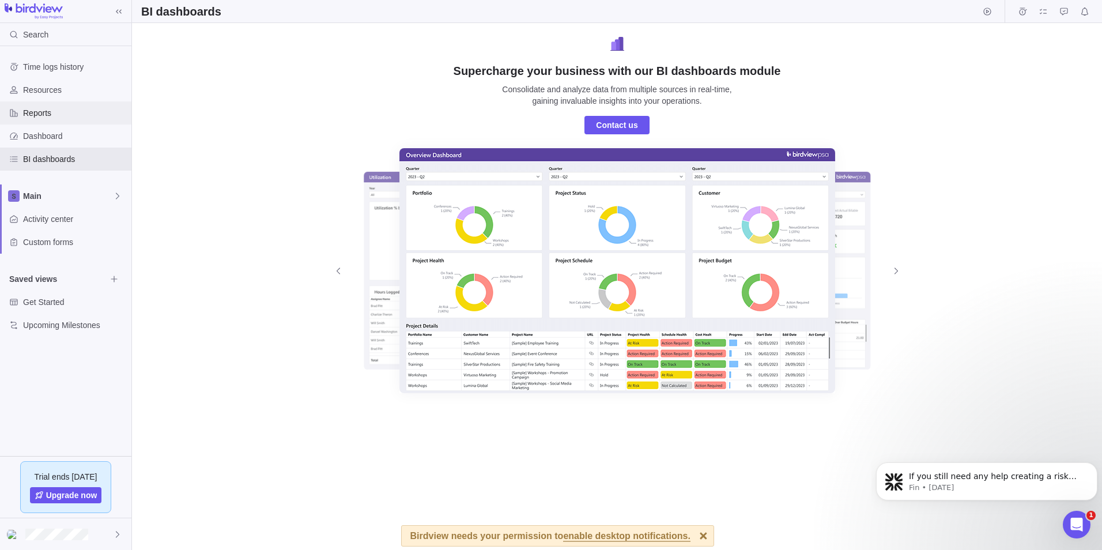
click at [47, 119] on div "Reports" at bounding box center [65, 112] width 131 height 23
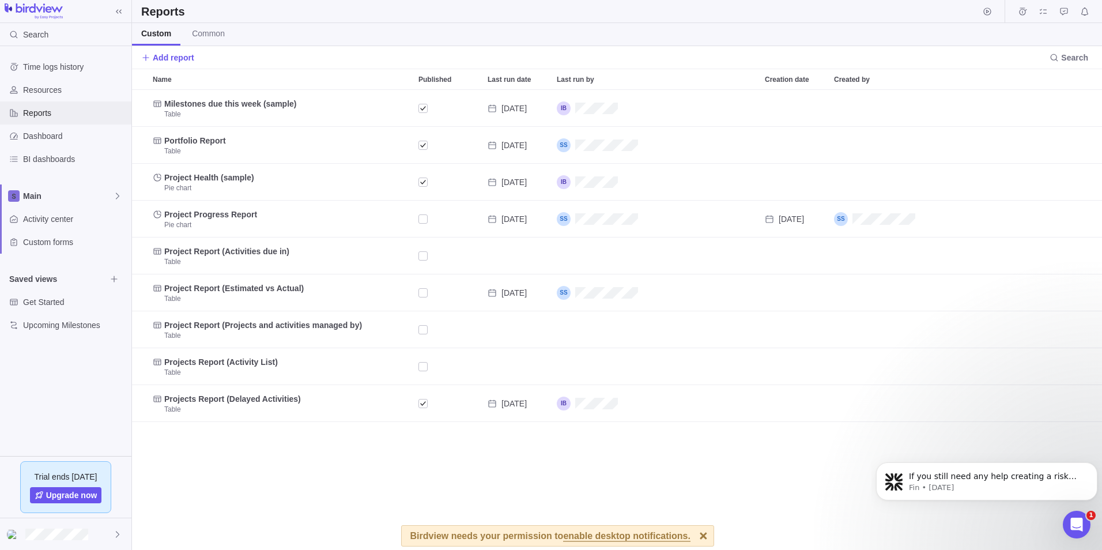
scroll to position [451, 961]
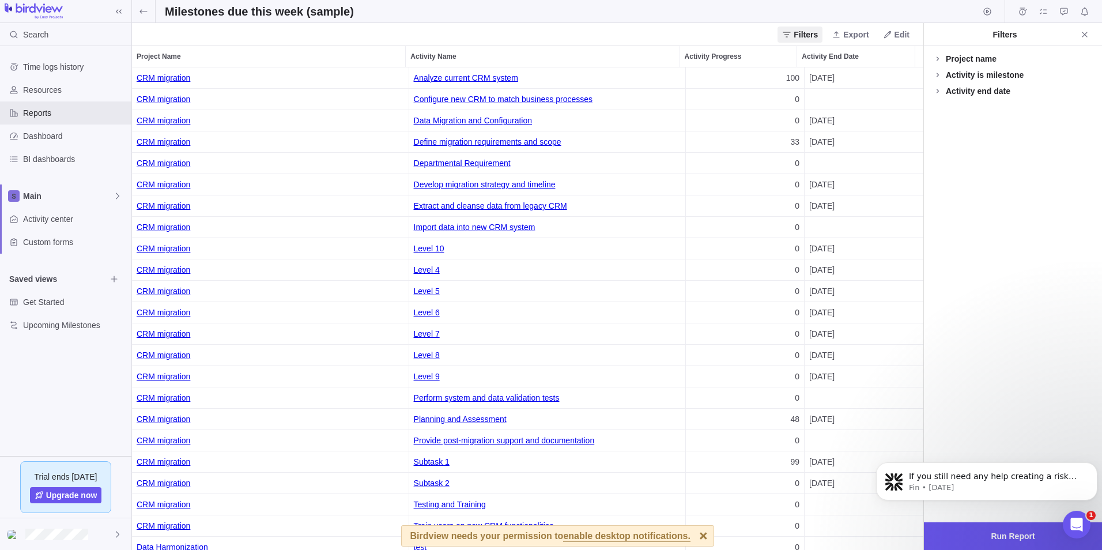
scroll to position [474, 783]
click at [144, 13] on icon at bounding box center [143, 11] width 9 height 9
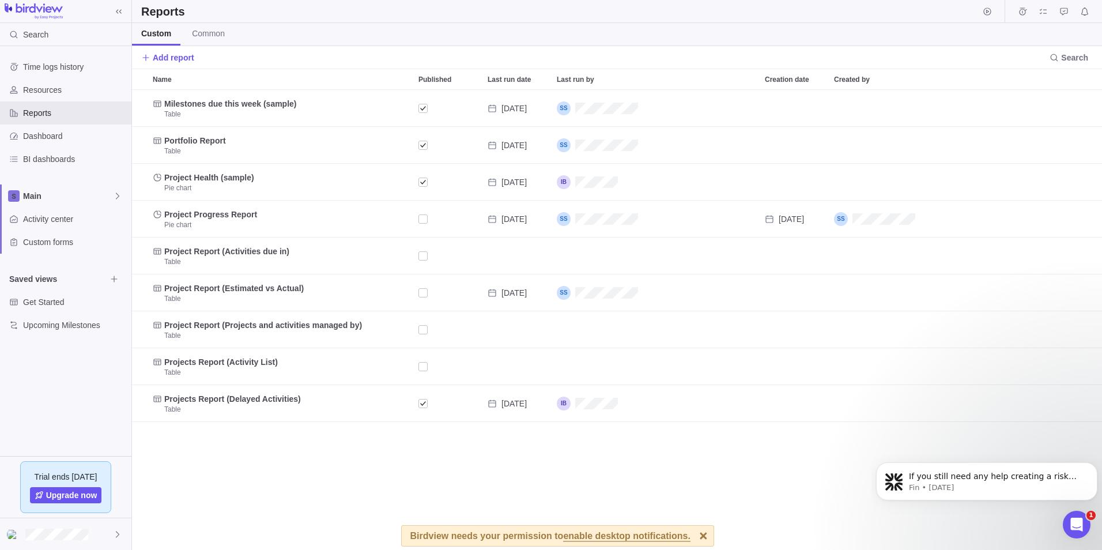
scroll to position [451, 961]
click at [206, 36] on span "Common" at bounding box center [208, 34] width 33 height 12
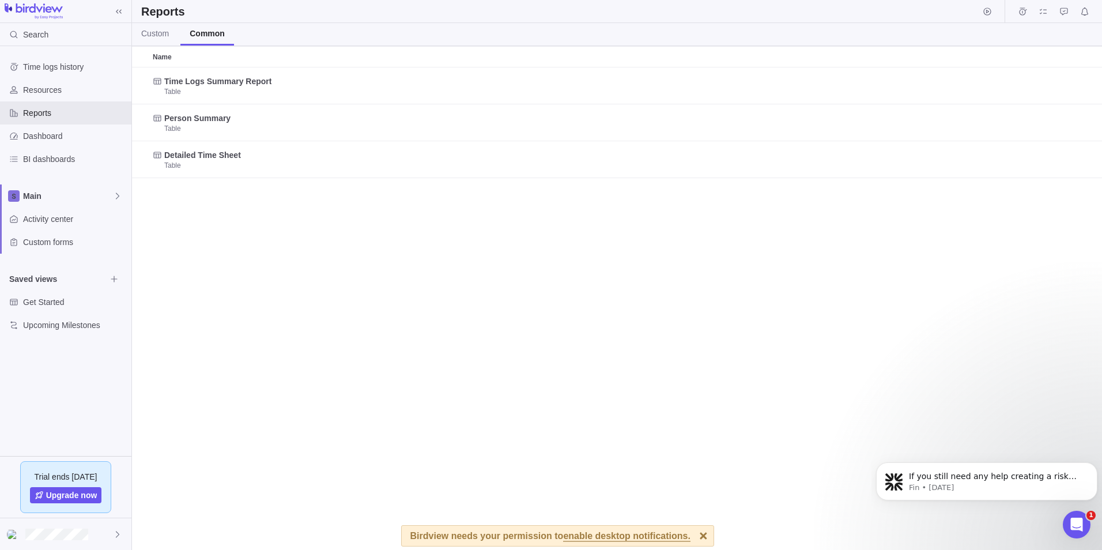
scroll to position [474, 961]
click at [156, 34] on span "Custom" at bounding box center [155, 34] width 28 height 12
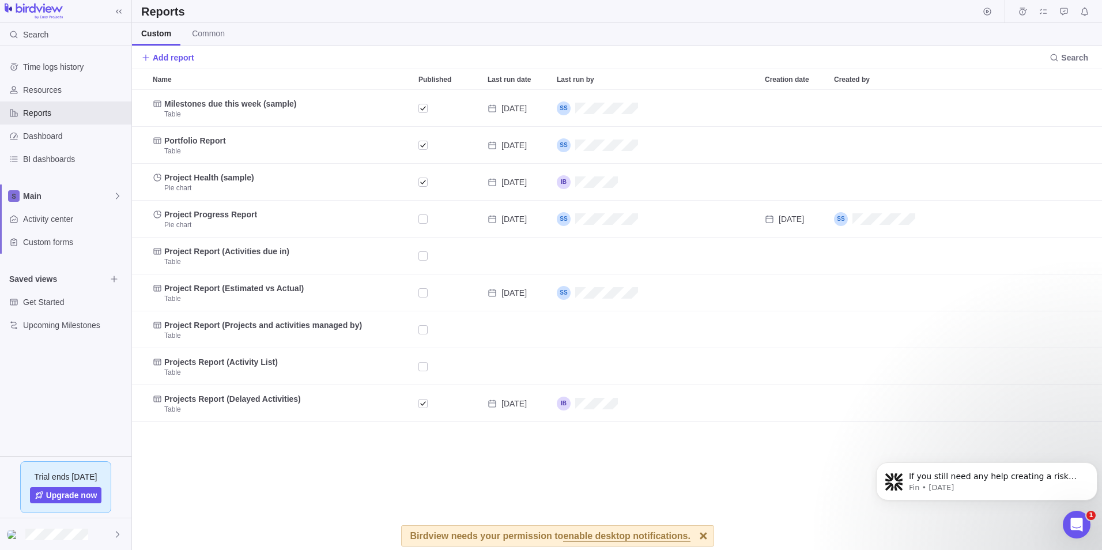
scroll to position [451, 961]
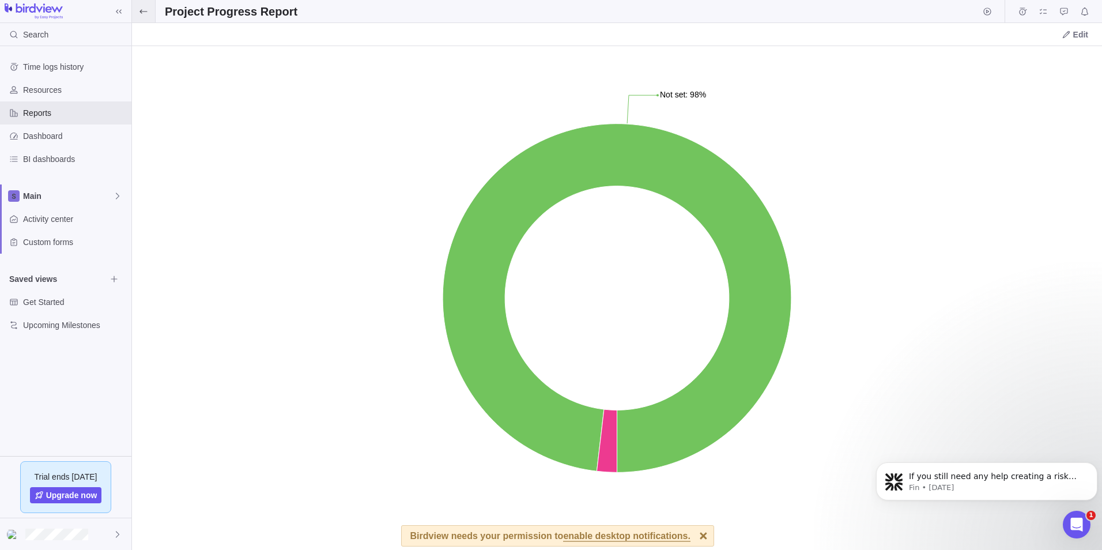
click at [142, 16] on span at bounding box center [143, 11] width 23 height 22
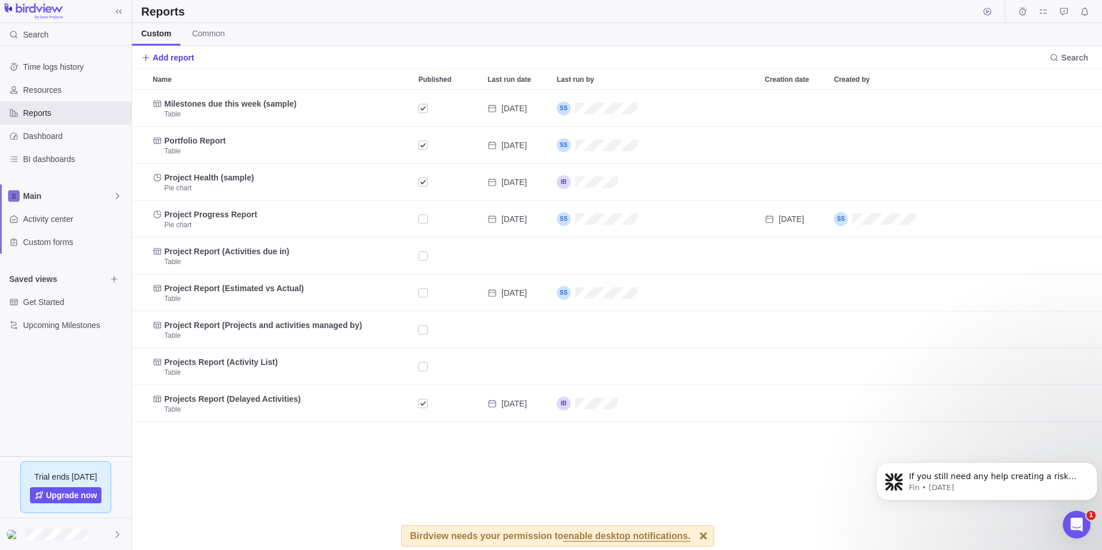
scroll to position [451, 961]
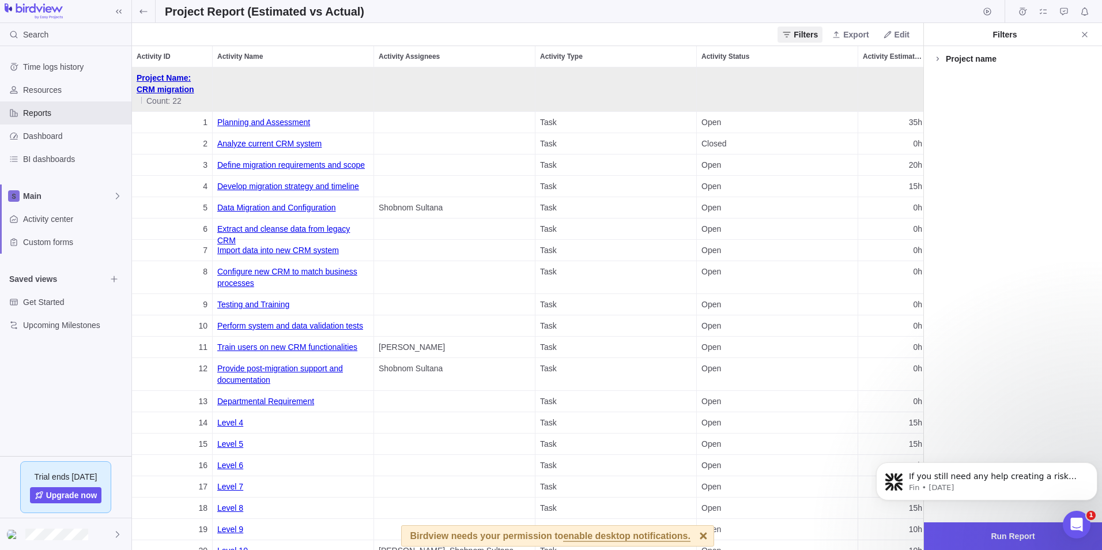
scroll to position [474, 783]
click at [146, 13] on icon at bounding box center [143, 11] width 9 height 9
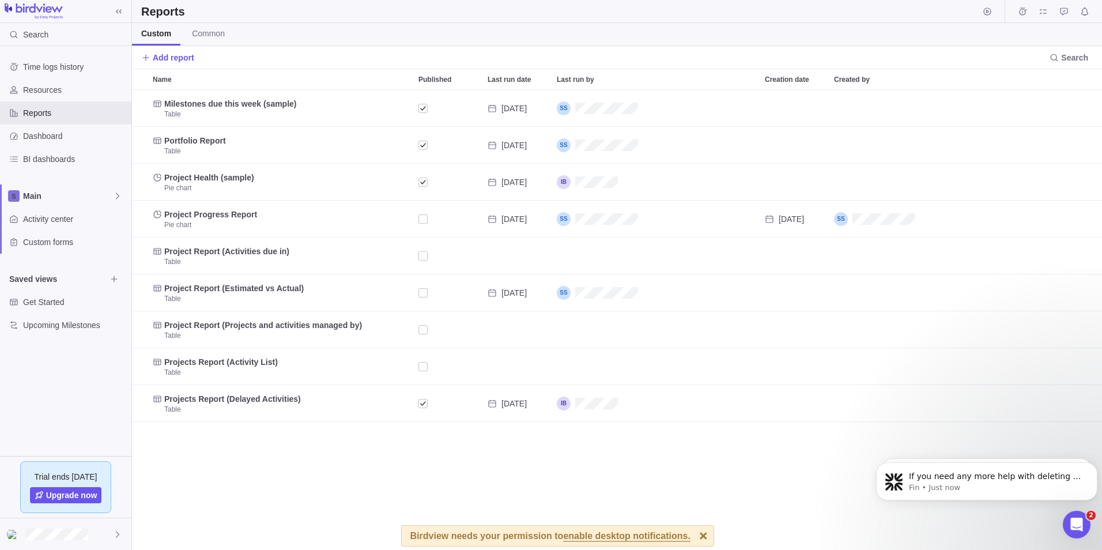
scroll to position [203, 0]
click at [65, 245] on span "Custom forms" at bounding box center [75, 242] width 104 height 12
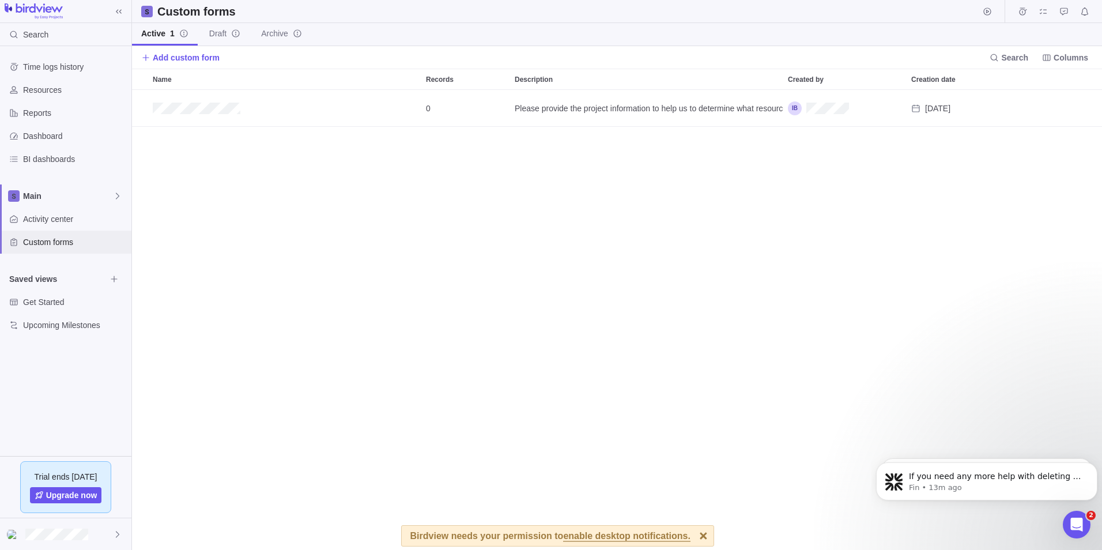
scroll to position [451, 961]
click at [109, 190] on div "Main" at bounding box center [65, 195] width 131 height 23
click at [65, 240] on span "Standards Project" at bounding box center [66, 244] width 70 height 12
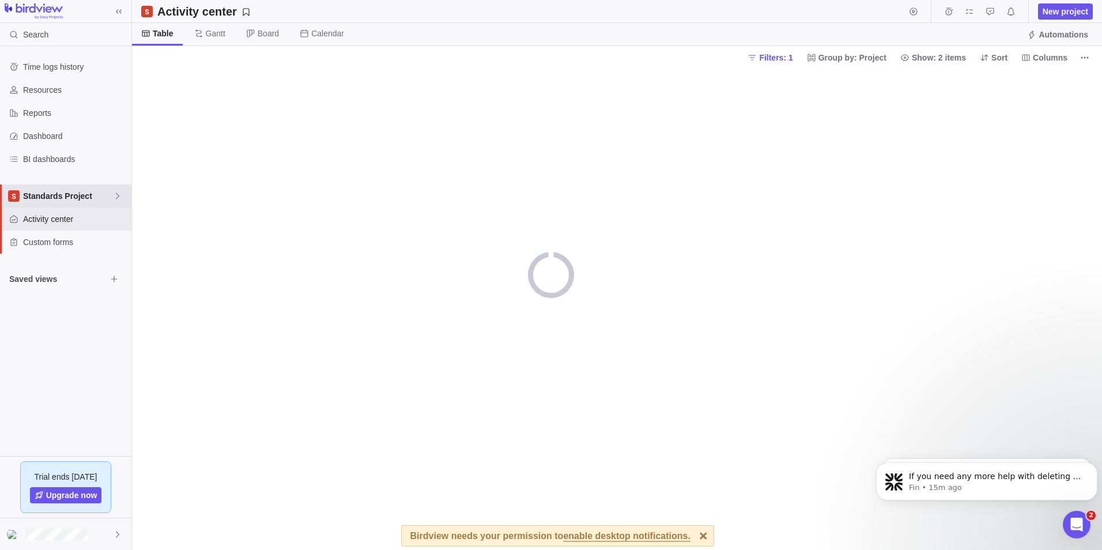
click at [95, 198] on span "Standards Project" at bounding box center [68, 196] width 90 height 12
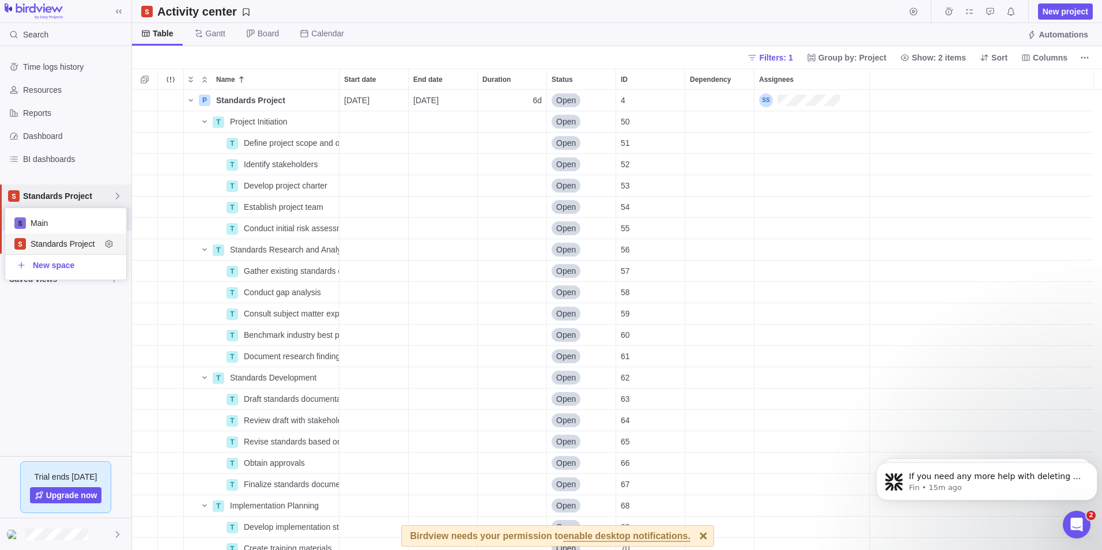
scroll to position [451, 961]
click at [84, 218] on span "Main" at bounding box center [74, 223] width 86 height 12
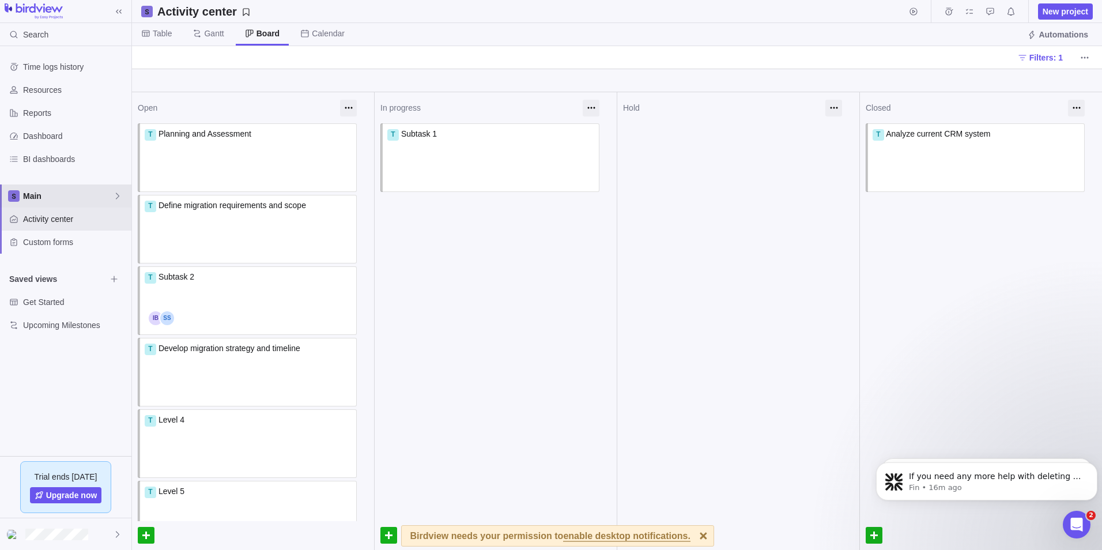
click at [93, 195] on span "Main" at bounding box center [68, 196] width 90 height 12
click at [90, 196] on span "Main" at bounding box center [68, 196] width 90 height 12
click at [60, 244] on span "Standards Project" at bounding box center [66, 244] width 70 height 12
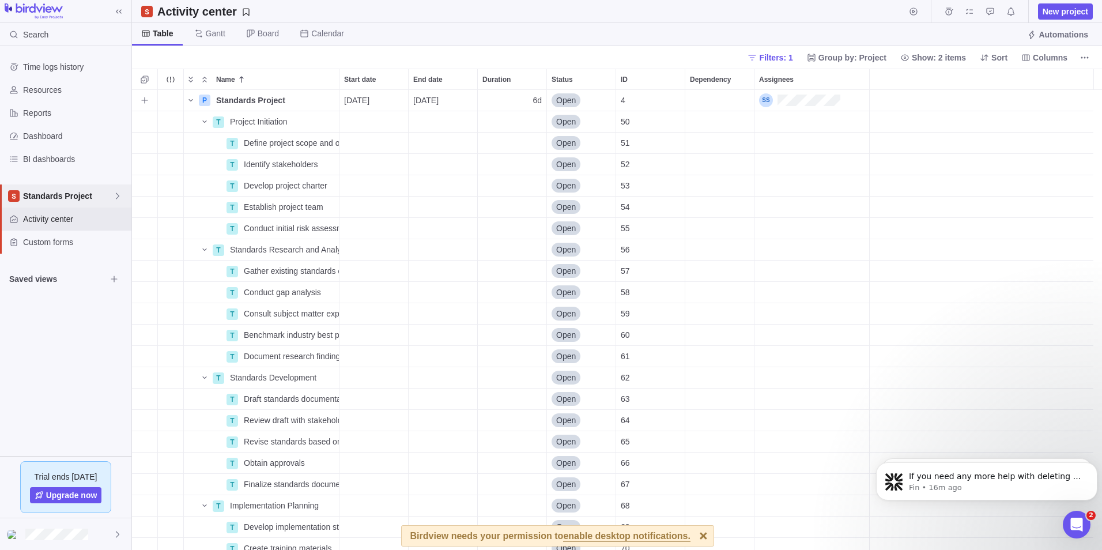
scroll to position [451, 961]
click at [46, 207] on div "Standards Project" at bounding box center [65, 195] width 131 height 23
click at [47, 190] on div "Standards Project" at bounding box center [65, 195] width 131 height 23
click at [50, 220] on span "Activity center" at bounding box center [75, 219] width 104 height 12
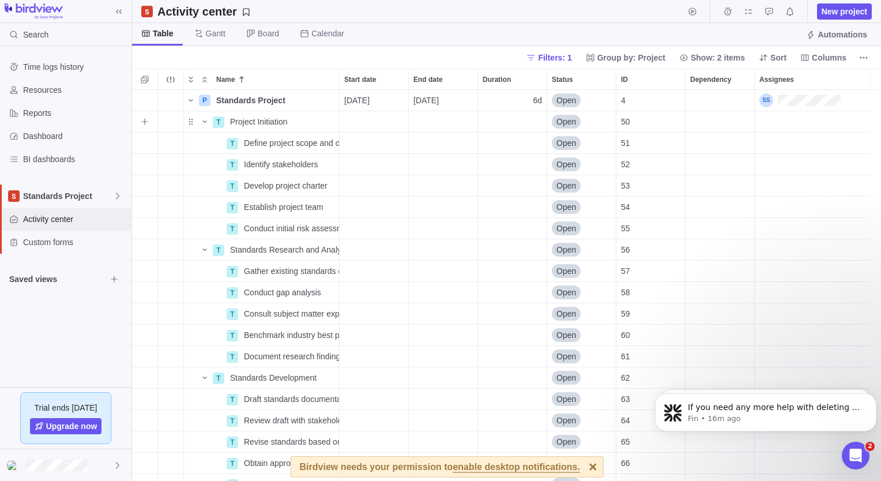
scroll to position [202, 0]
click at [110, 195] on span "Standards Project" at bounding box center [68, 196] width 90 height 12
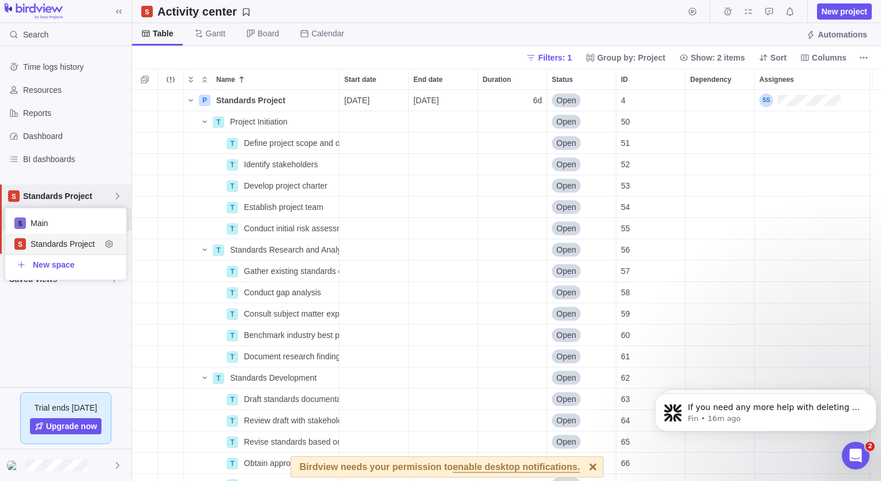
scroll to position [62, 112]
click at [76, 218] on span "Main" at bounding box center [74, 223] width 86 height 12
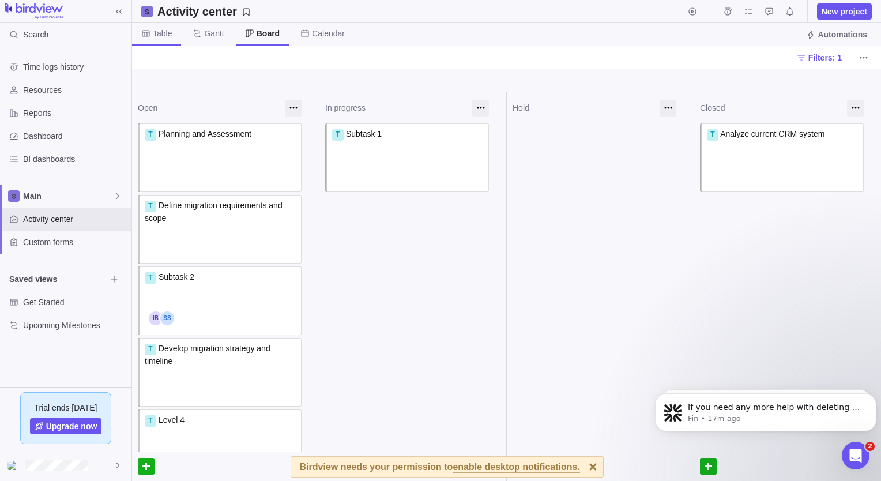
click at [164, 38] on span "Table" at bounding box center [162, 34] width 19 height 12
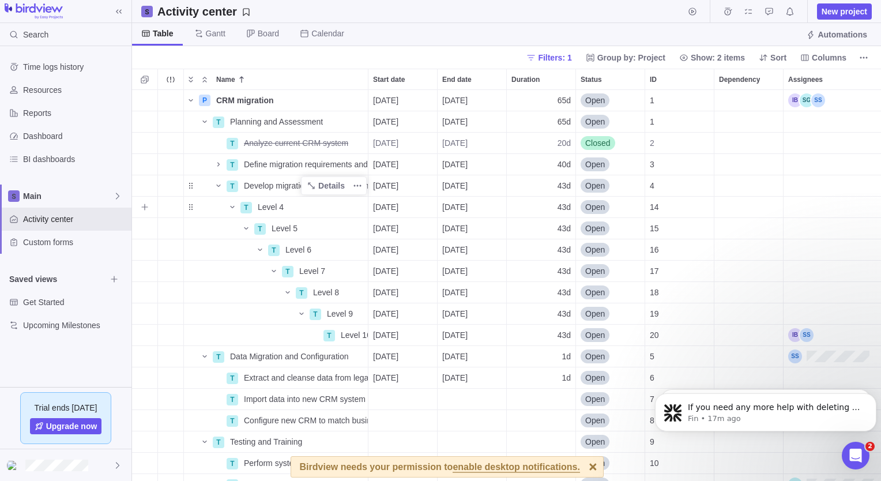
scroll to position [382, 740]
click at [114, 198] on icon at bounding box center [117, 195] width 9 height 9
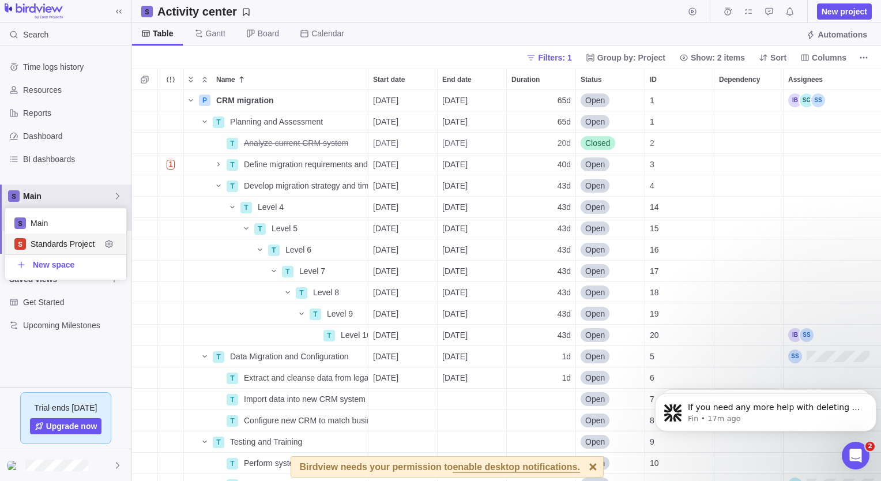
click at [75, 245] on span "Standards Project" at bounding box center [66, 244] width 70 height 12
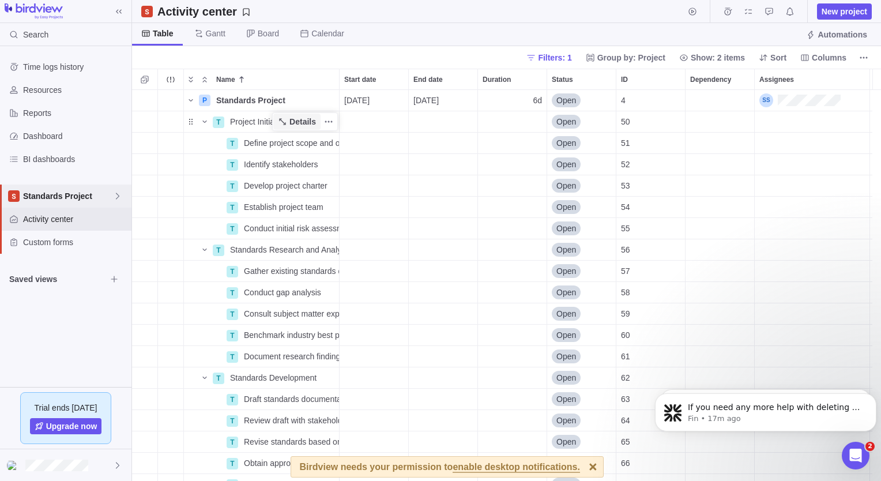
scroll to position [382, 740]
click at [55, 224] on span "Activity center" at bounding box center [75, 219] width 104 height 12
click at [845, 58] on span "Columns" at bounding box center [828, 58] width 35 height 12
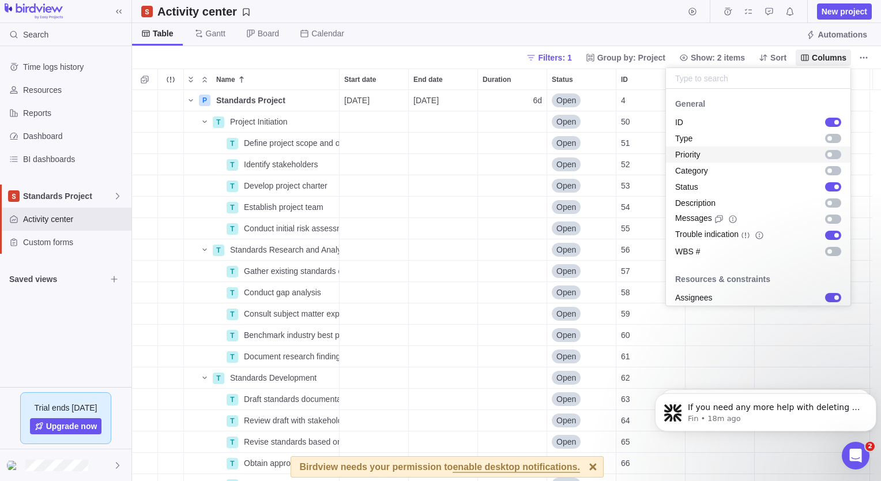
click at [749, 27] on body "Search Time logs history Resources Reports Dashboard BI dashboards Standards Pr…" at bounding box center [440, 240] width 881 height 481
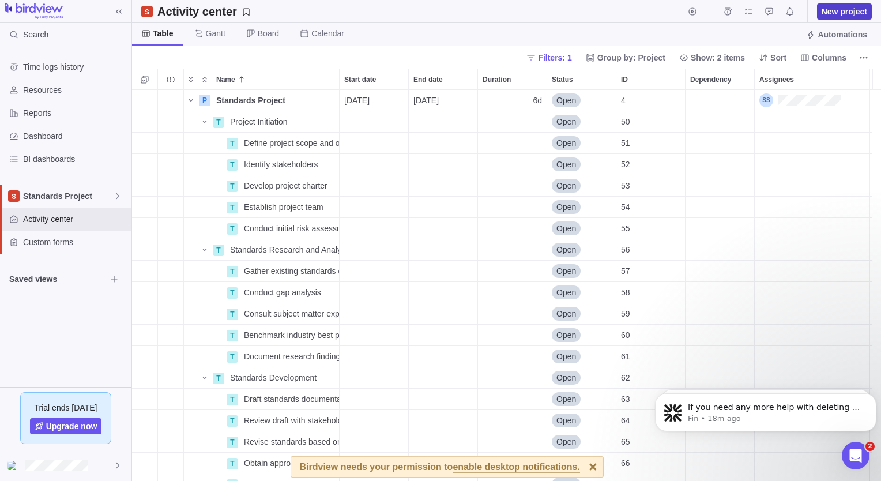
click at [847, 10] on span "New project" at bounding box center [844, 12] width 46 height 12
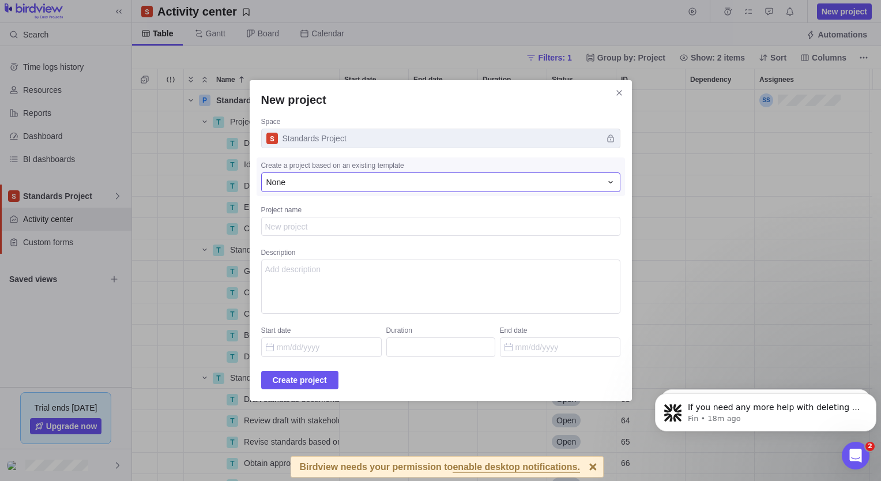
click at [386, 186] on div "None" at bounding box center [433, 182] width 335 height 12
click at [392, 180] on div "None" at bounding box center [433, 182] width 335 height 12
click at [371, 224] on textarea "Project name" at bounding box center [440, 227] width 359 height 20
type textarea "x"
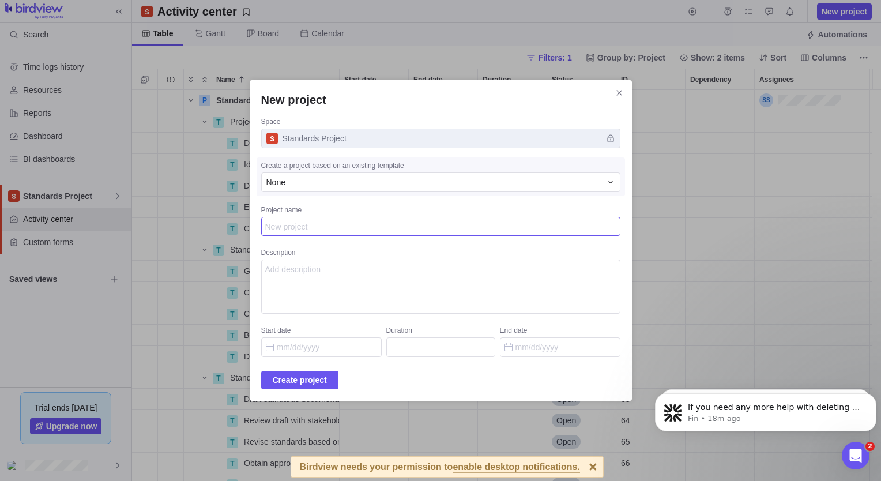
type textarea "P"
type textarea "x"
type textarea "Pr"
type textarea "x"
type textarea "Pro"
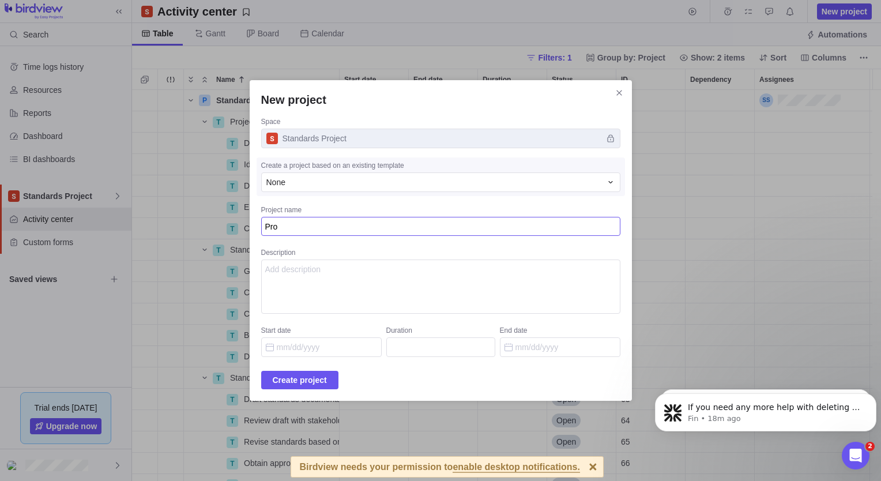
type textarea "x"
type textarea "Proj"
type textarea "x"
type textarea "Proje"
type textarea "x"
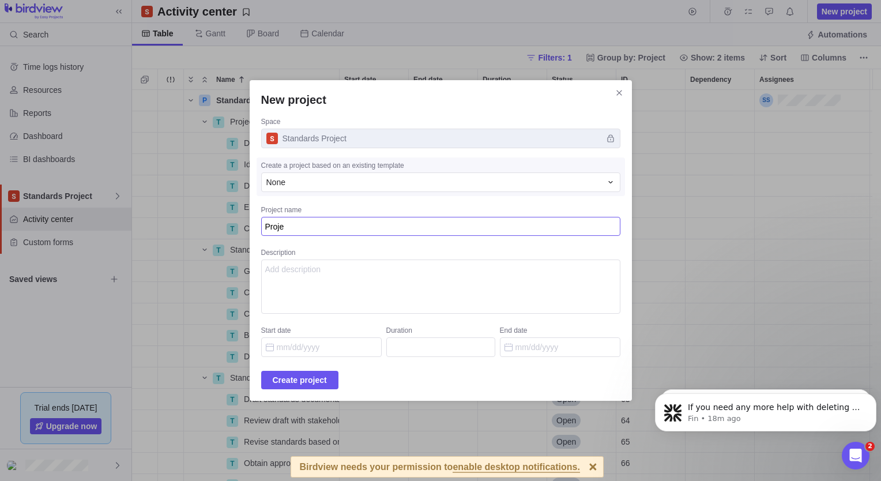
type textarea "Projec"
type textarea "x"
type textarea "Project"
type textarea "x"
type textarea "Project"
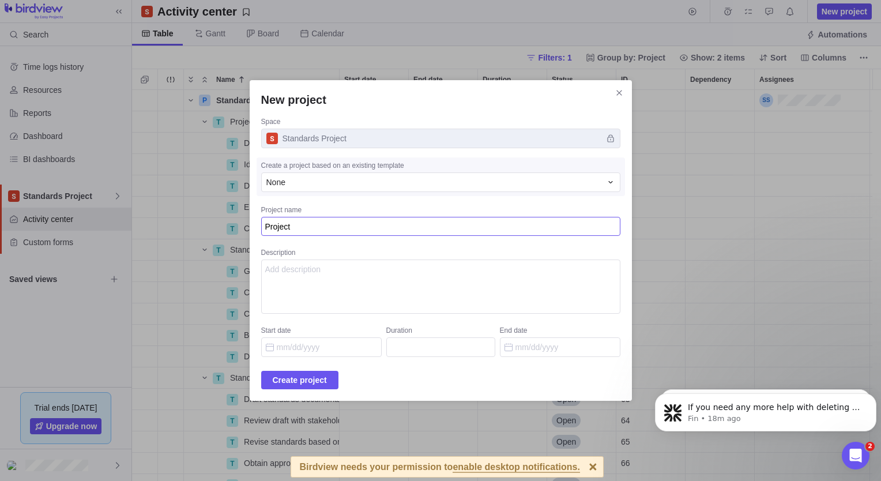
type textarea "x"
type textarea "Project I"
type textarea "x"
type textarea "Project Is"
type textarea "x"
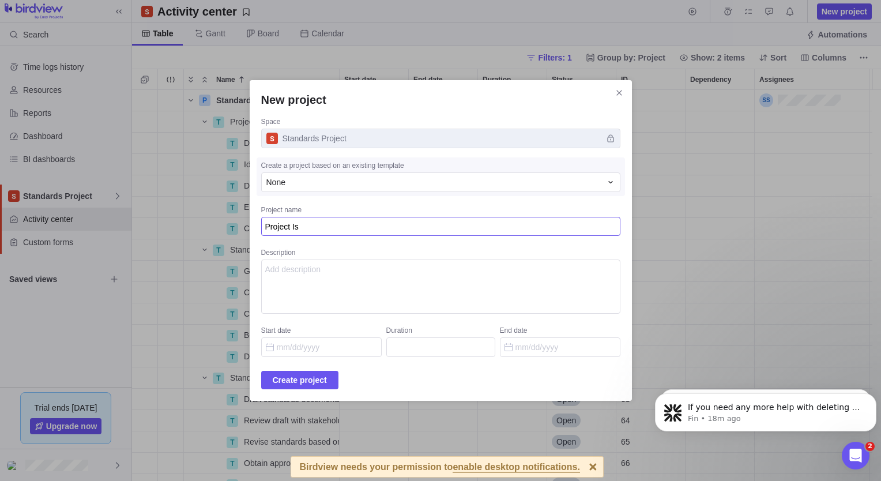
type textarea "Project Iss"
type textarea "x"
type textarea "Project Issu"
type textarea "x"
type textarea "Project Issue"
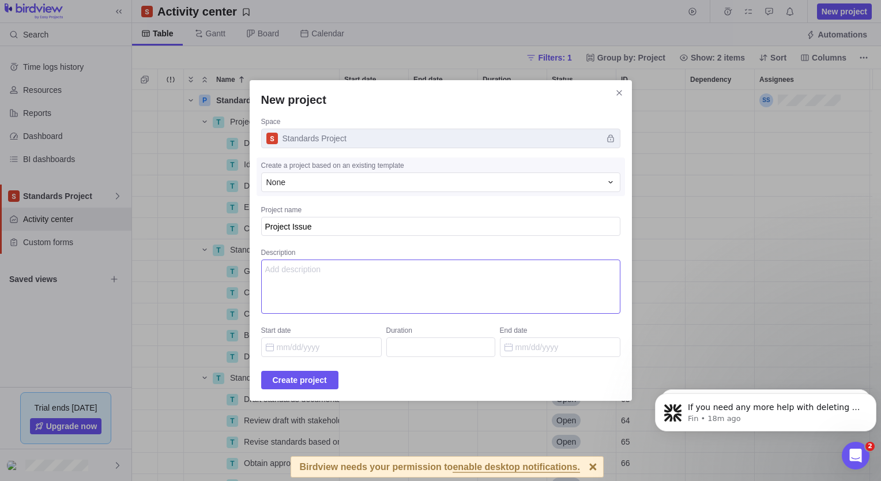
click at [339, 277] on textarea "Description" at bounding box center [440, 286] width 359 height 54
click at [316, 383] on span "Create project" at bounding box center [300, 380] width 54 height 14
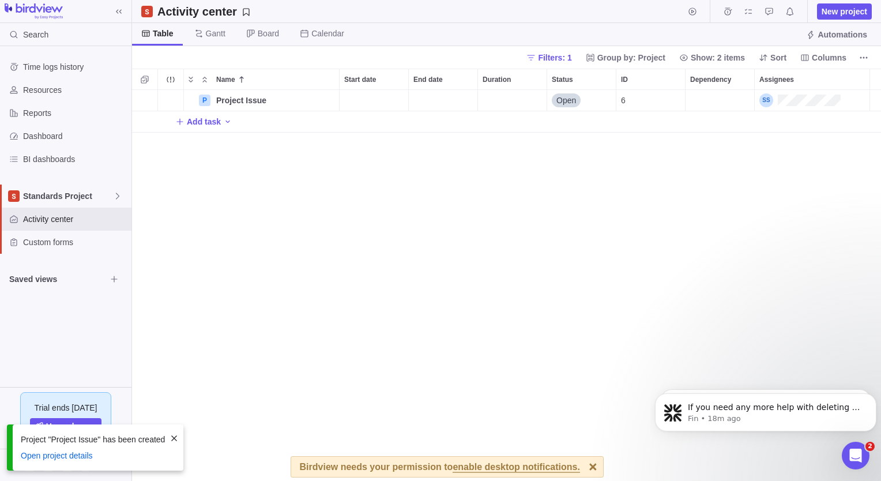
scroll to position [382, 740]
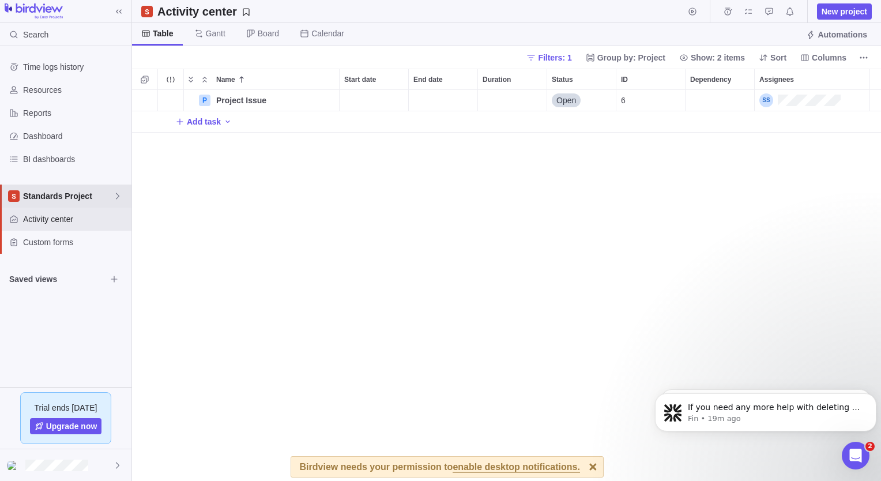
click at [67, 201] on span "Standards Project" at bounding box center [68, 196] width 90 height 12
click at [73, 248] on span "Standards Project" at bounding box center [66, 244] width 70 height 12
click at [864, 58] on icon "More actions" at bounding box center [863, 57] width 9 height 9
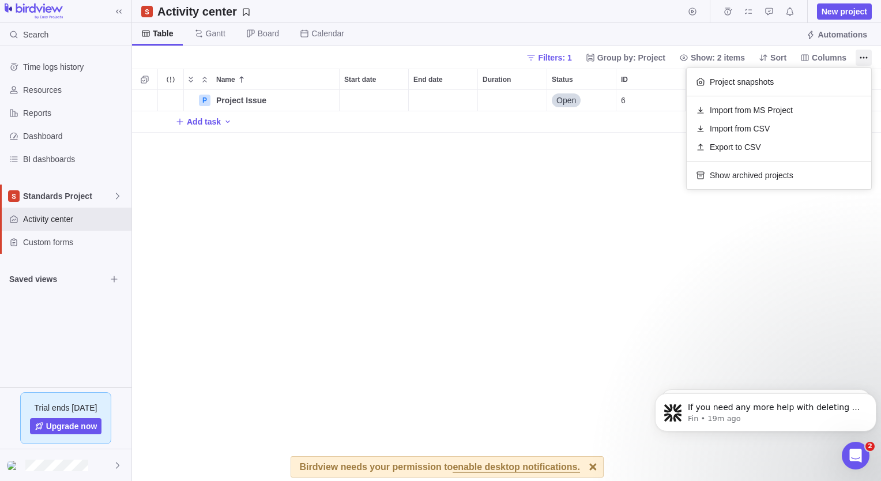
click at [826, 56] on body "Search Time logs history Resources Reports Dashboard BI dashboards Standards Pr…" at bounding box center [440, 240] width 881 height 481
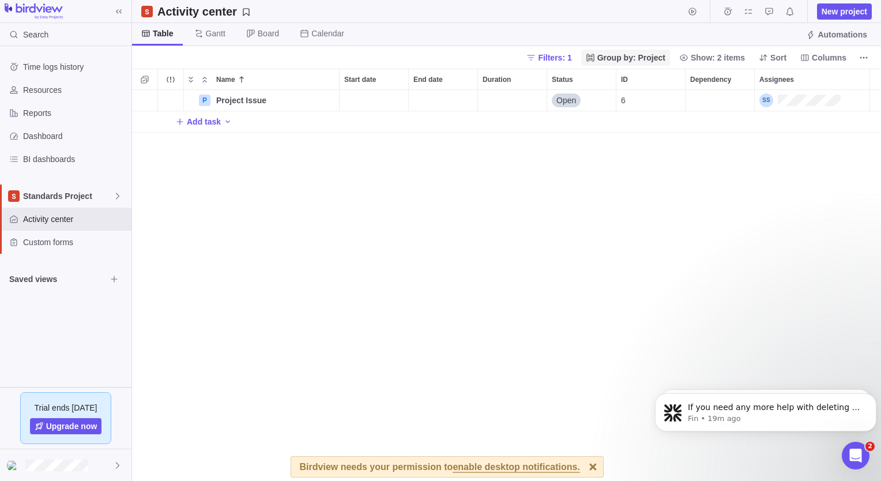
click at [644, 57] on span "Group by: Project" at bounding box center [631, 58] width 68 height 12
click at [576, 59] on body "Search Time logs history Resources Reports Dashboard BI dashboards Standards Pr…" at bounding box center [440, 240] width 881 height 481
click at [569, 58] on span "Filters: 1" at bounding box center [554, 58] width 33 height 12
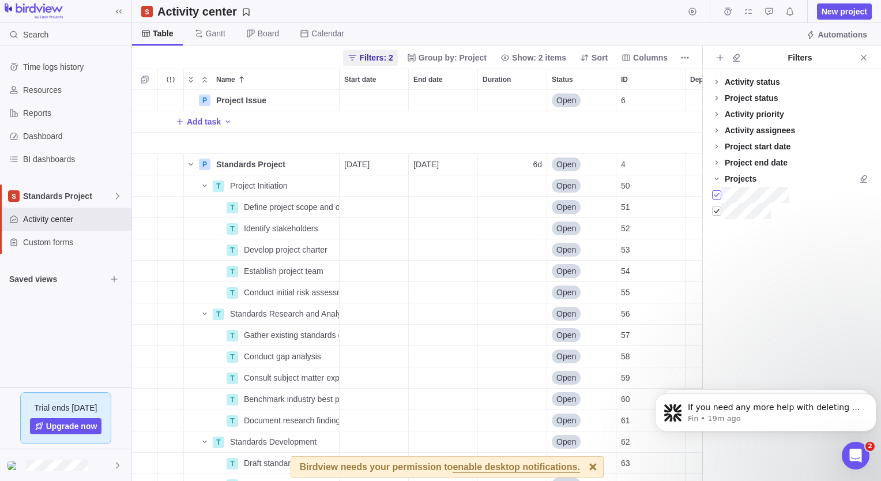
scroll to position [382, 561]
click at [357, 33] on div "Table [PERSON_NAME] Board Calendar Automations" at bounding box center [506, 34] width 749 height 23
click at [691, 56] on span "More actions" at bounding box center [685, 58] width 16 height 16
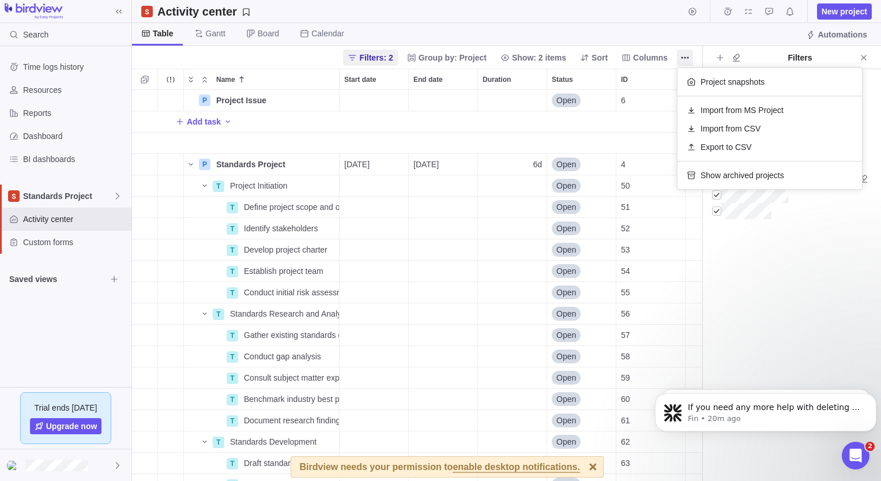
click at [477, 35] on body "Search Time logs history Resources Reports Dashboard BI dashboards Standards Pr…" at bounding box center [440, 240] width 881 height 481
